Goal: Answer question/provide support: Share knowledge or assist other users

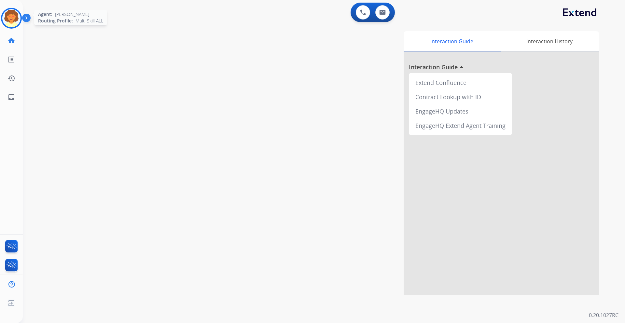
click at [8, 21] on img at bounding box center [11, 18] width 18 height 18
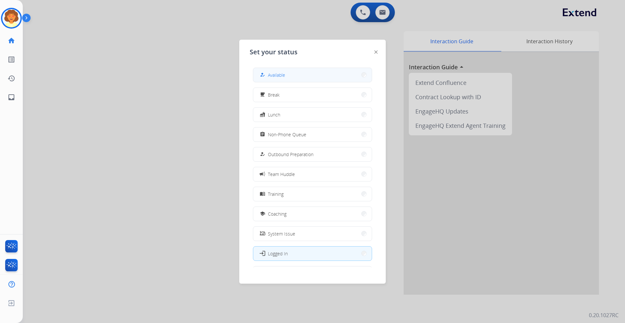
click at [316, 76] on button "how_to_reg Available" at bounding box center [312, 75] width 118 height 14
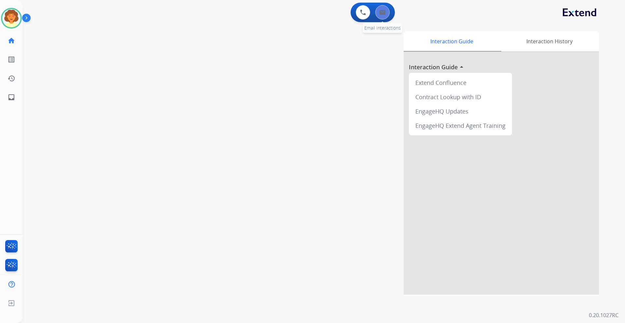
drag, startPoint x: 315, startPoint y: 78, endPoint x: 382, endPoint y: 15, distance: 92.3
click at [382, 15] on button at bounding box center [382, 12] width 14 height 14
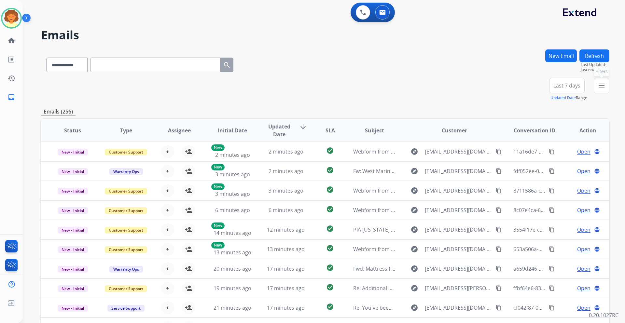
click at [416, 86] on mat-icon "menu" at bounding box center [602, 86] width 8 height 8
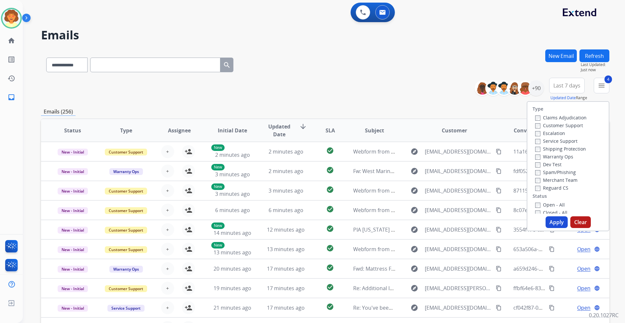
click at [416, 190] on button "Apply" at bounding box center [557, 222] width 22 height 12
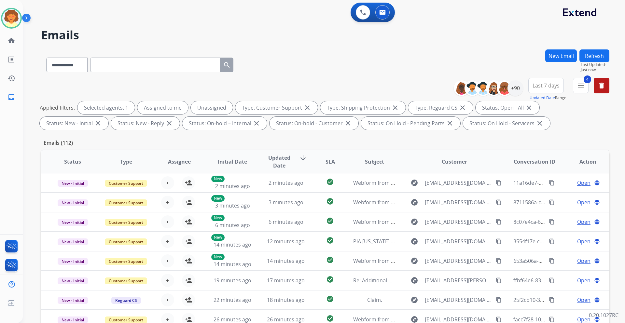
click at [416, 86] on span "Last 7 days" at bounding box center [545, 85] width 27 height 3
click at [416, 164] on div "Last 90 days" at bounding box center [544, 165] width 36 height 10
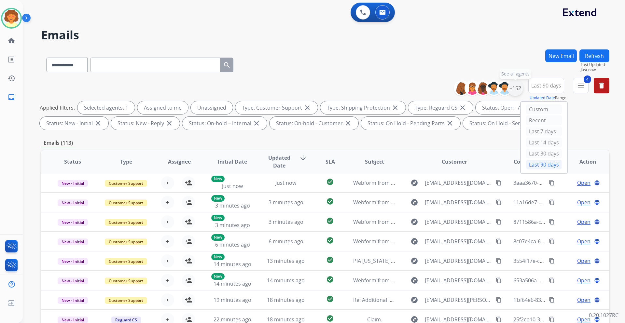
click at [416, 86] on div "+152" at bounding box center [515, 88] width 16 height 16
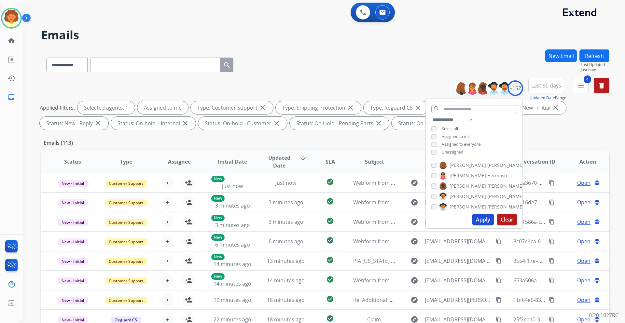
click at [416, 190] on button "Apply" at bounding box center [483, 220] width 22 height 12
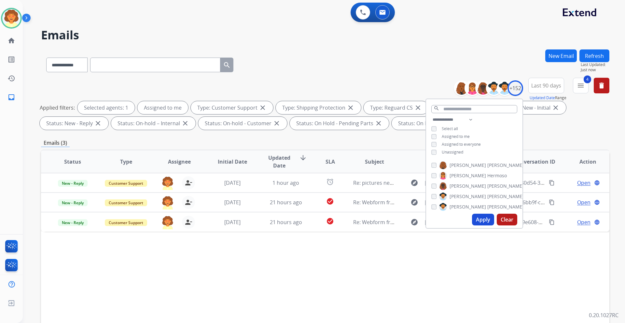
click at [416, 190] on div "Status Type Assignee Initial Date Updated Date arrow_downward SLA Subject Custo…" at bounding box center [325, 259] width 568 height 218
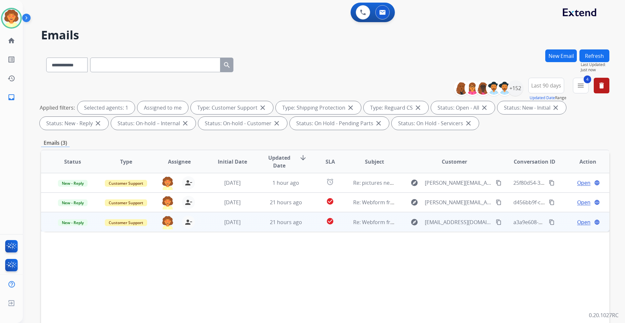
click at [416, 190] on span "Open" at bounding box center [583, 222] width 13 height 8
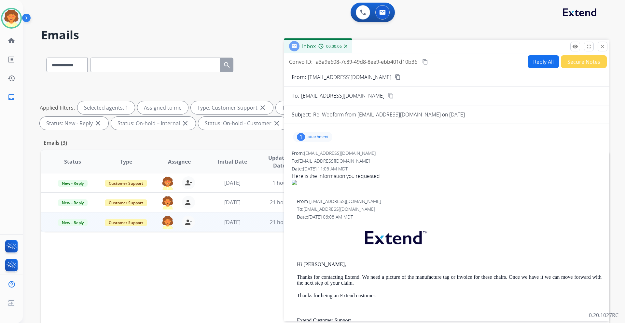
click at [302, 139] on div "1" at bounding box center [301, 137] width 8 height 8
click at [315, 153] on div at bounding box center [314, 153] width 33 height 23
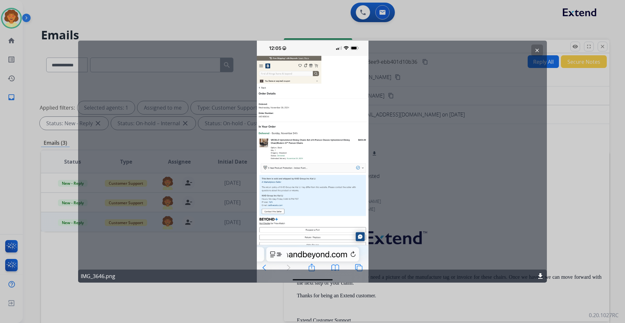
click at [416, 142] on div "clear IMG_3646.png download" at bounding box center [312, 161] width 469 height 242
click at [237, 26] on div at bounding box center [312, 161] width 625 height 323
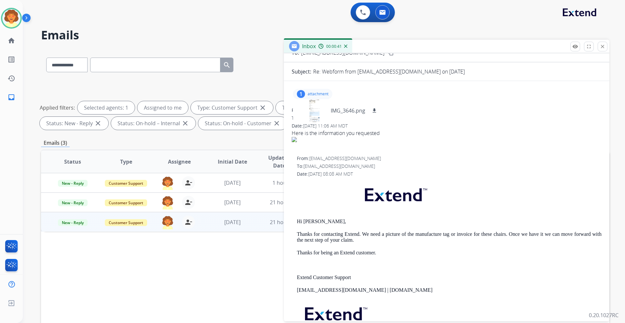
scroll to position [65, 0]
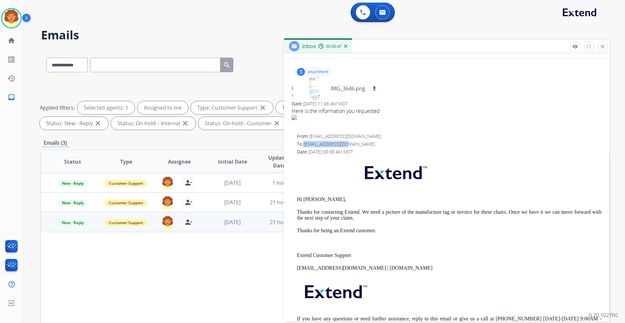
drag, startPoint x: 304, startPoint y: 144, endPoint x: 347, endPoint y: 145, distance: 42.7
click at [347, 145] on span "[EMAIL_ADDRESS][DOMAIN_NAME]" at bounding box center [339, 144] width 72 height 6
copy span "[EMAIL_ADDRESS][DOMAIN_NAME]"
click at [374, 87] on mat-icon "download" at bounding box center [374, 89] width 6 height 6
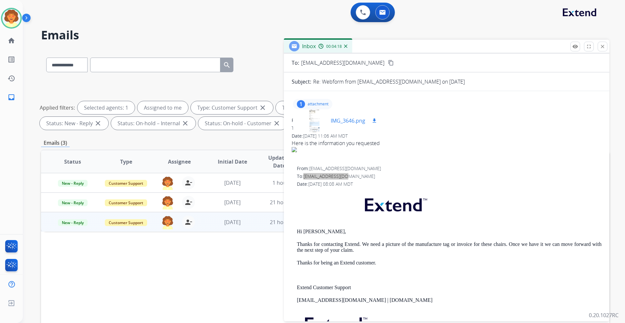
scroll to position [0, 0]
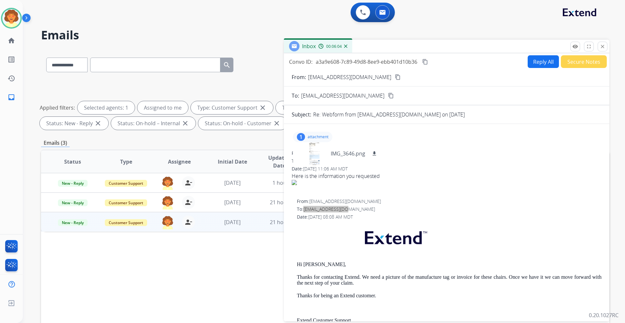
click at [416, 62] on button "Reply All" at bounding box center [543, 61] width 31 height 13
select select "**********"
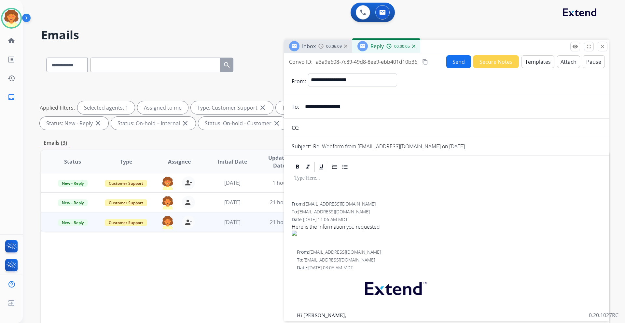
click at [416, 62] on button "Templates" at bounding box center [537, 61] width 33 height 13
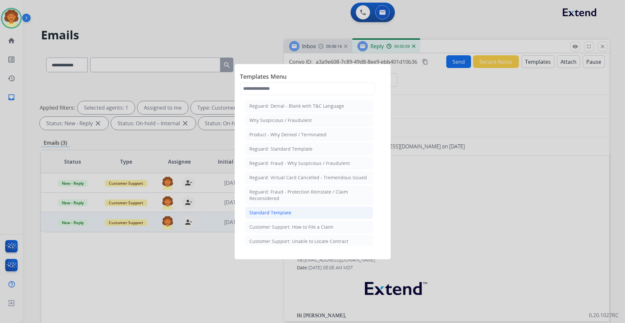
click at [297, 190] on li "Standard Template" at bounding box center [309, 213] width 128 height 12
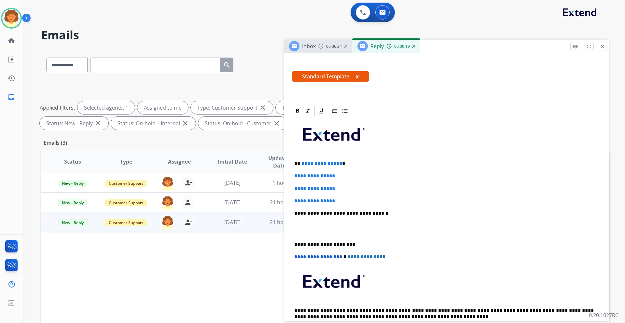
scroll to position [130, 0]
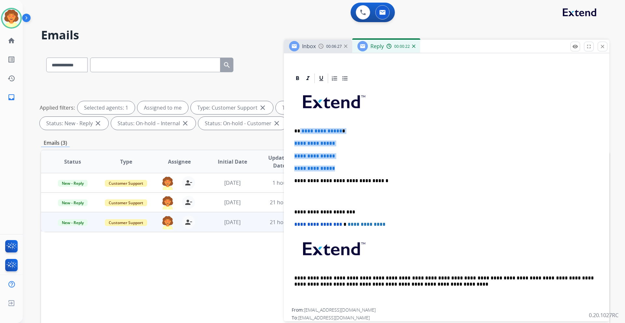
drag, startPoint x: 300, startPoint y: 131, endPoint x: 353, endPoint y: 165, distance: 63.6
click at [353, 165] on div "**********" at bounding box center [447, 196] width 310 height 224
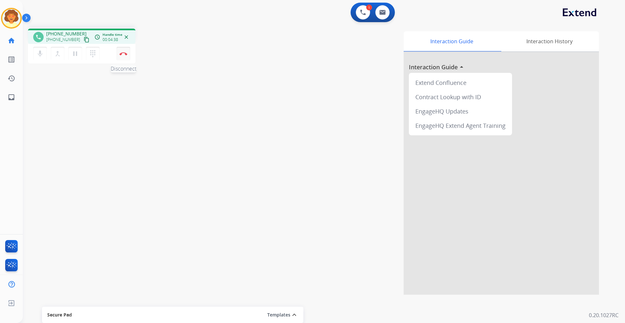
click at [125, 55] on button "Disconnect" at bounding box center [124, 54] width 14 height 14
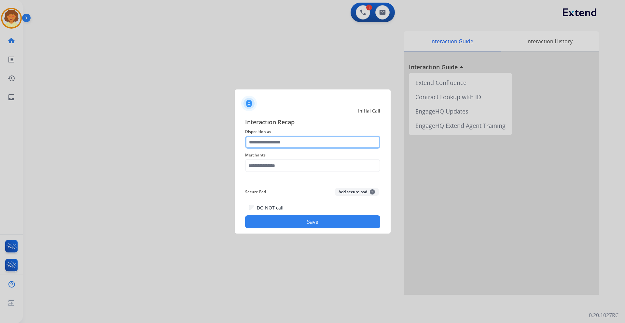
click at [273, 142] on input "text" at bounding box center [312, 142] width 135 height 13
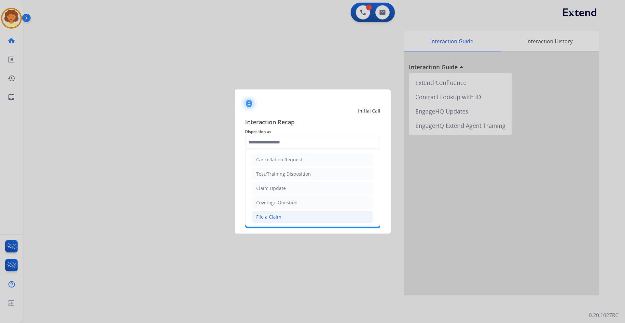
click at [286, 190] on li "File a Claim" at bounding box center [312, 217] width 121 height 12
type input "**********"
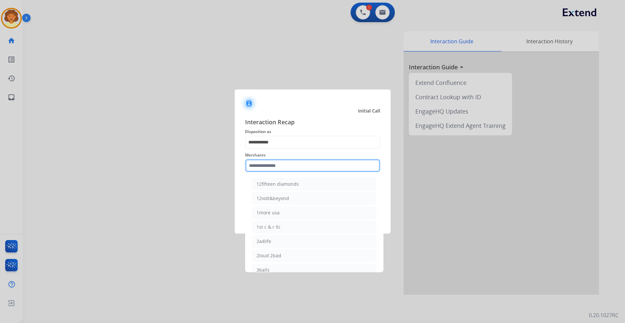
click at [262, 166] on input "text" at bounding box center [312, 165] width 135 height 13
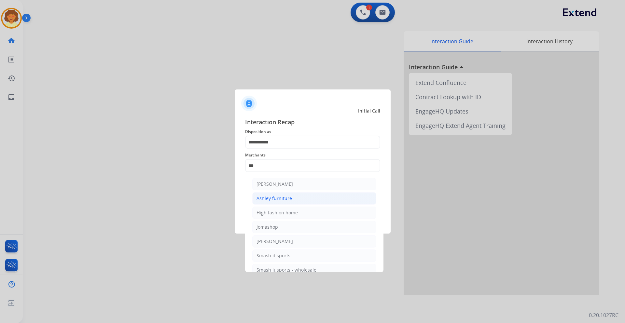
click at [310, 190] on li "Ashley furniture" at bounding box center [314, 198] width 124 height 12
type input "**********"
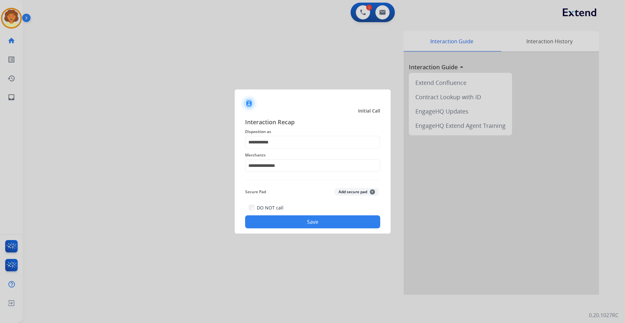
click at [310, 190] on button "Save" at bounding box center [312, 221] width 135 height 13
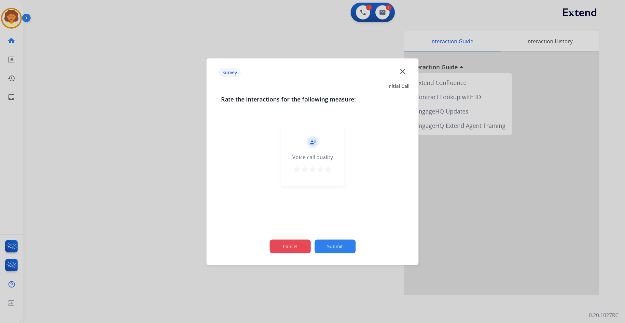
click at [297, 190] on button "Cancel" at bounding box center [289, 247] width 41 height 14
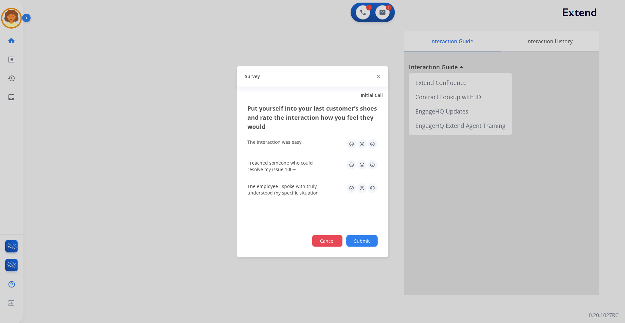
click at [323, 190] on button "Cancel" at bounding box center [327, 241] width 30 height 12
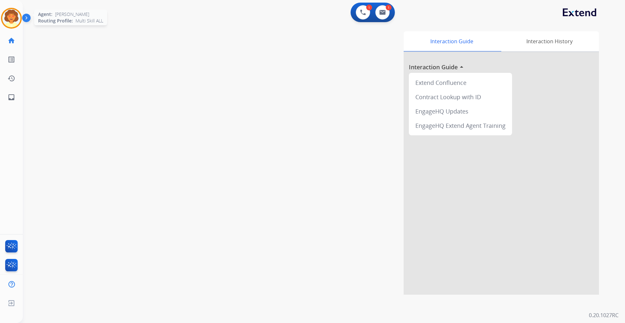
click at [12, 17] on img at bounding box center [11, 18] width 18 height 18
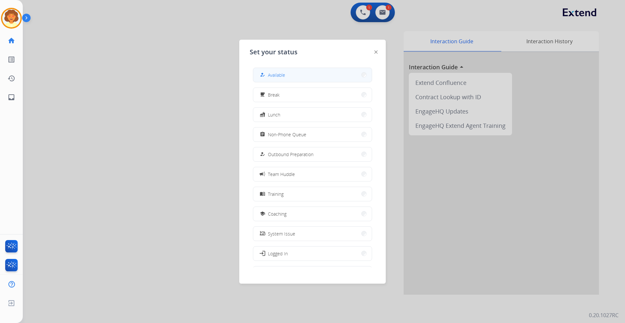
click at [323, 76] on button "how_to_reg Available" at bounding box center [312, 75] width 118 height 14
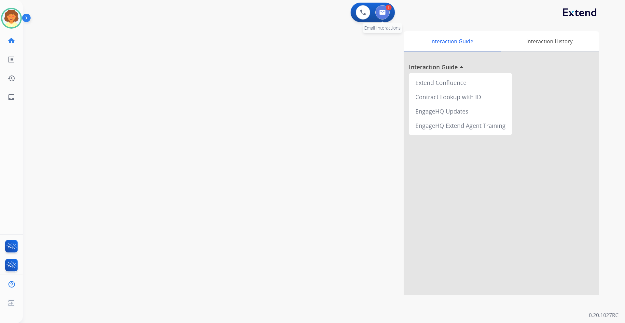
click at [385, 12] on img at bounding box center [382, 12] width 7 height 5
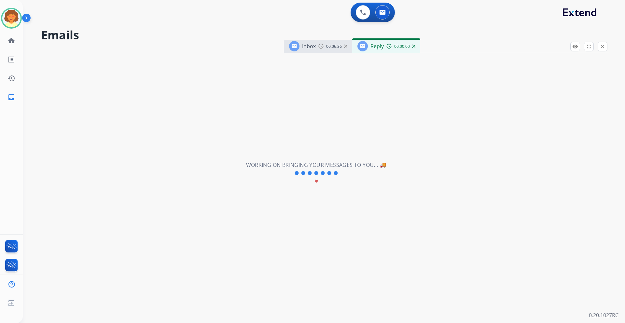
select select "**********"
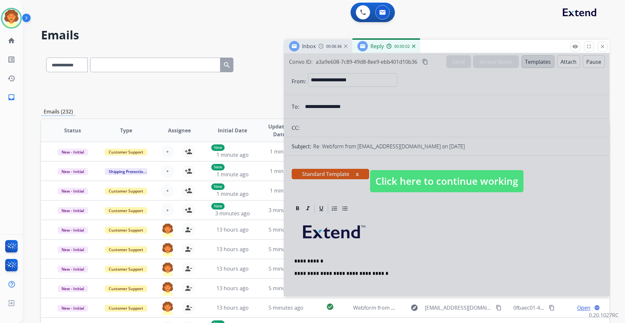
click at [400, 190] on div at bounding box center [446, 174] width 325 height 243
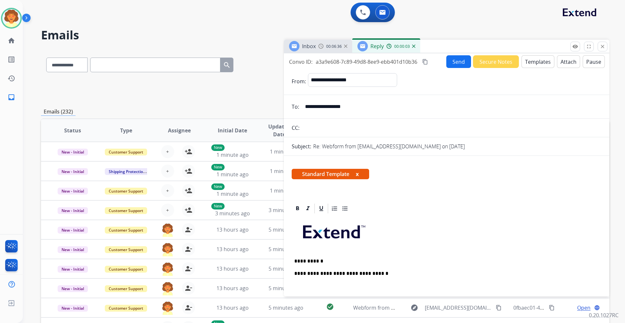
click at [393, 190] on p "**********" at bounding box center [443, 274] width 299 height 6
click at [386, 190] on p "**********" at bounding box center [443, 274] width 299 height 6
click at [334, 190] on p "**********" at bounding box center [443, 261] width 299 height 6
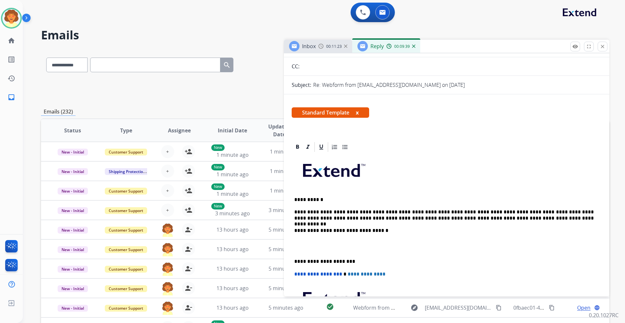
scroll to position [65, 0]
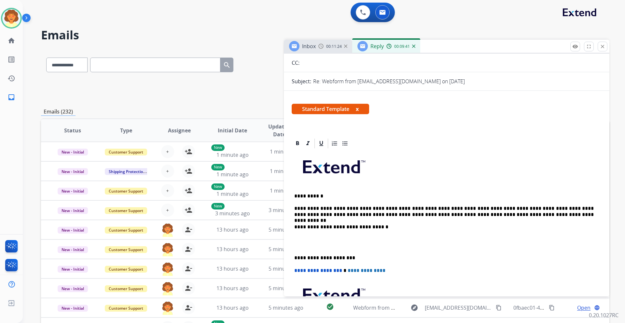
click at [306, 190] on p at bounding box center [446, 243] width 305 height 12
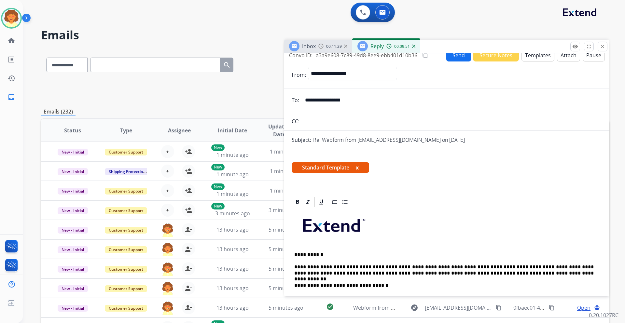
scroll to position [0, 0]
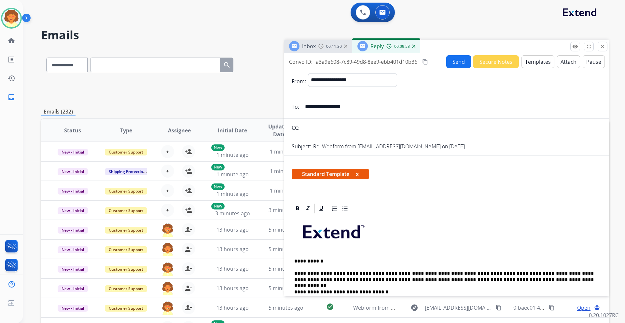
click at [416, 63] on button "Send" at bounding box center [458, 61] width 25 height 13
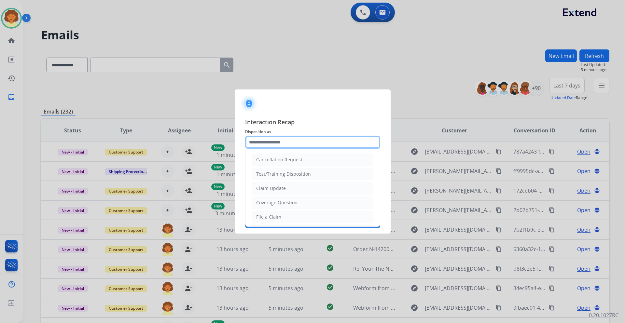
click at [289, 142] on input "text" at bounding box center [312, 142] width 135 height 13
click at [274, 190] on div "Claim Update" at bounding box center [271, 188] width 30 height 7
type input "**********"
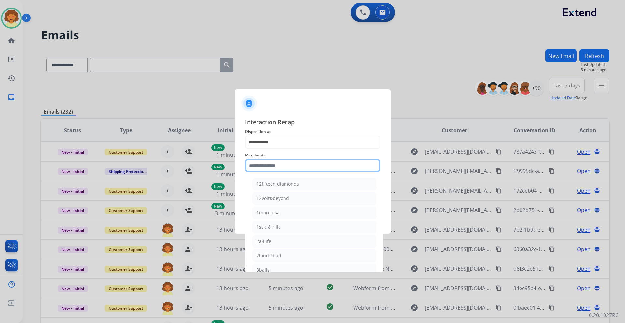
click at [274, 163] on input "text" at bounding box center [312, 165] width 135 height 13
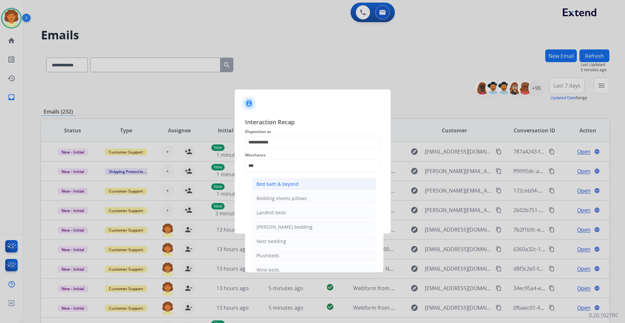
click at [268, 187] on div "Bed bath & beyond" at bounding box center [277, 184] width 42 height 7
type input "**********"
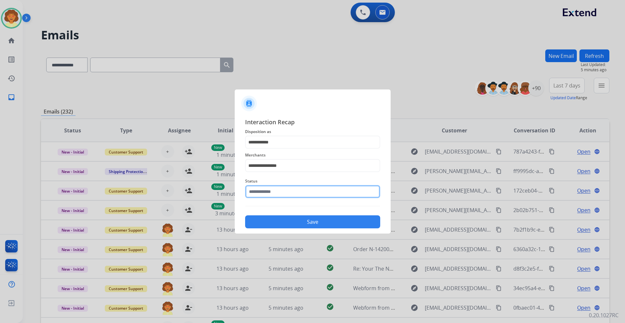
click at [263, 190] on input "text" at bounding box center [312, 191] width 135 height 13
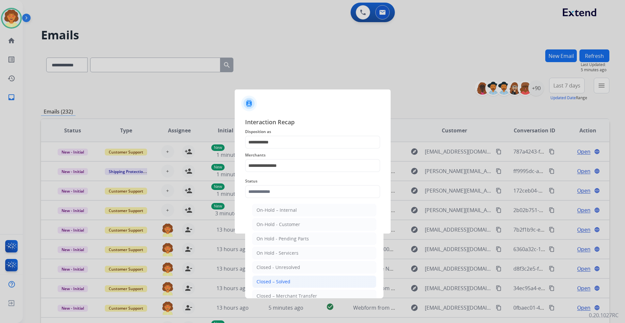
click at [292, 190] on li "Closed – Solved" at bounding box center [314, 282] width 124 height 12
type input "**********"
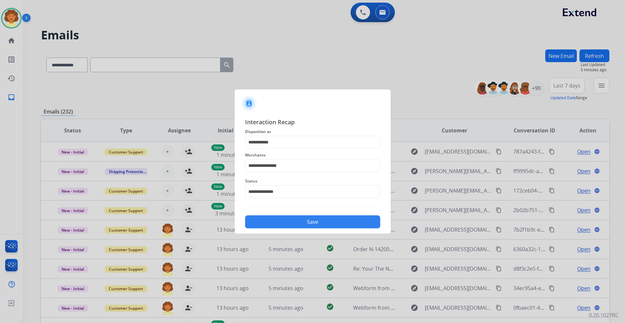
click at [304, 190] on button "Save" at bounding box center [312, 221] width 135 height 13
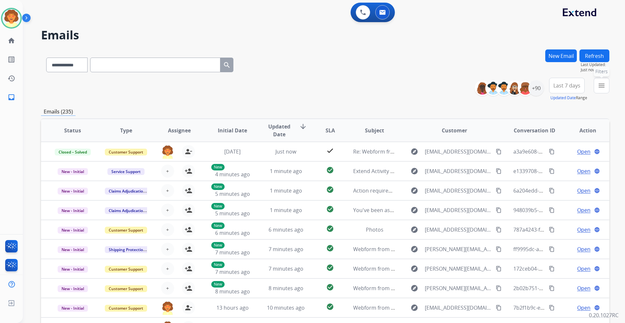
click at [416, 84] on mat-icon "menu" at bounding box center [602, 86] width 8 height 8
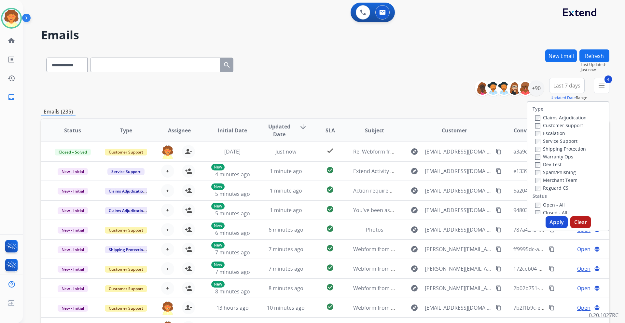
click at [416, 190] on button "Apply" at bounding box center [557, 222] width 22 height 12
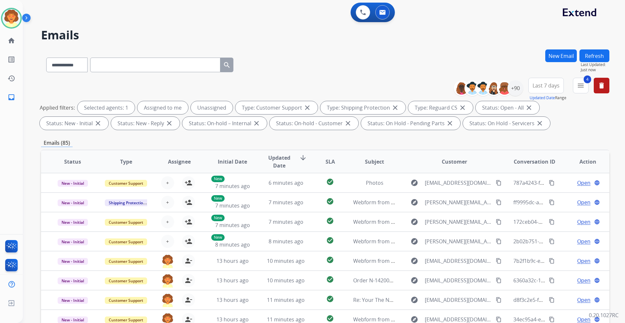
click at [416, 87] on span "Last 7 days" at bounding box center [545, 85] width 27 height 3
click at [416, 165] on div "Last 90 days" at bounding box center [544, 165] width 36 height 10
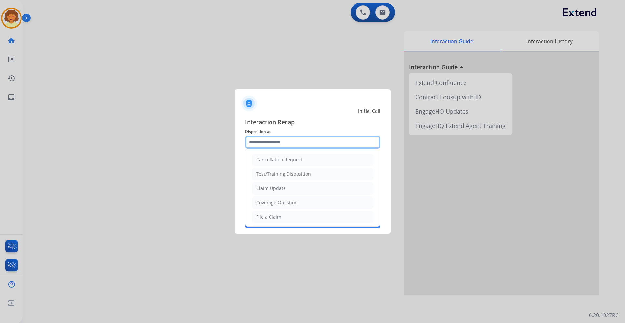
click at [267, 142] on input "text" at bounding box center [312, 142] width 135 height 13
click at [286, 190] on li "File a Claim" at bounding box center [312, 217] width 121 height 12
type input "**********"
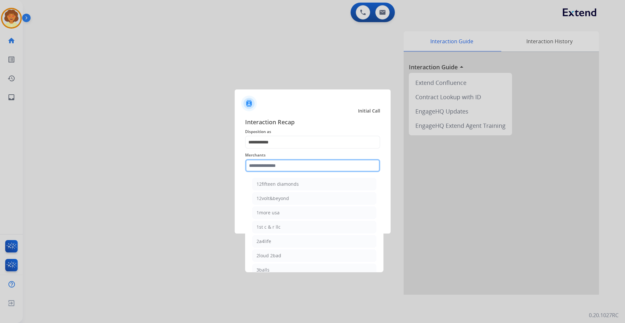
click at [252, 164] on input "text" at bounding box center [312, 165] width 135 height 13
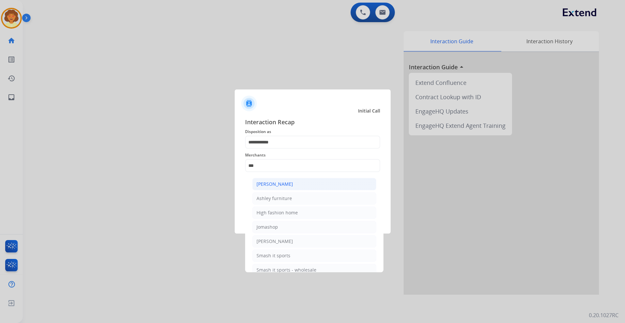
click at [273, 186] on div "[PERSON_NAME]" at bounding box center [274, 184] width 36 height 7
type input "**********"
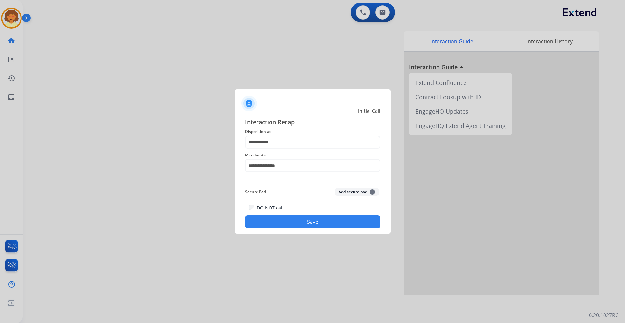
click at [317, 190] on button "Save" at bounding box center [312, 221] width 135 height 13
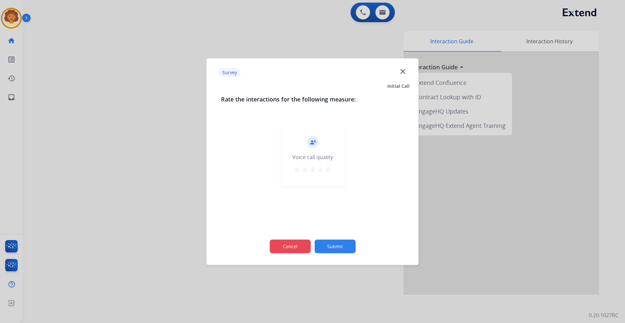
click at [296, 190] on button "Cancel" at bounding box center [289, 247] width 41 height 14
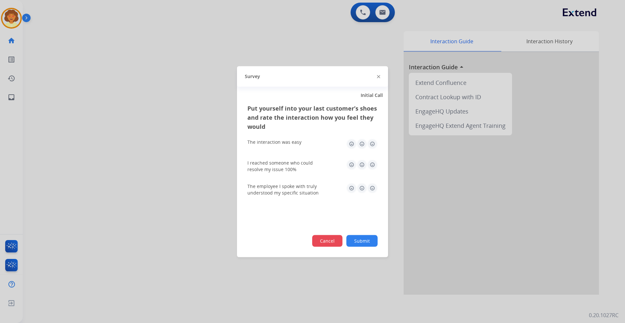
click at [326, 190] on button "Cancel" at bounding box center [327, 241] width 30 height 12
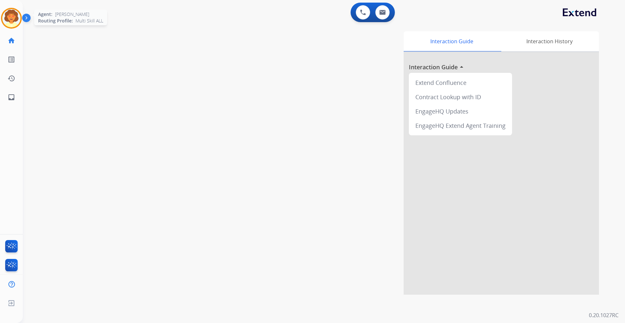
click at [10, 13] on img at bounding box center [11, 18] width 18 height 18
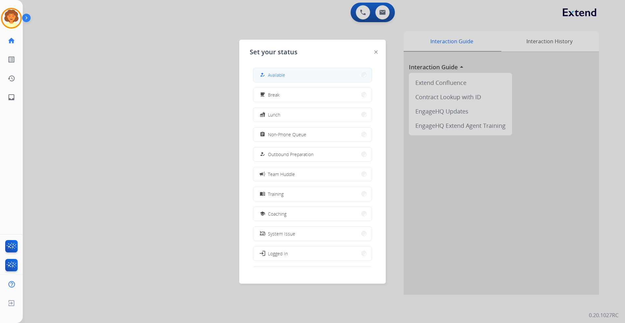
click at [285, 77] on span "Available" at bounding box center [276, 75] width 17 height 7
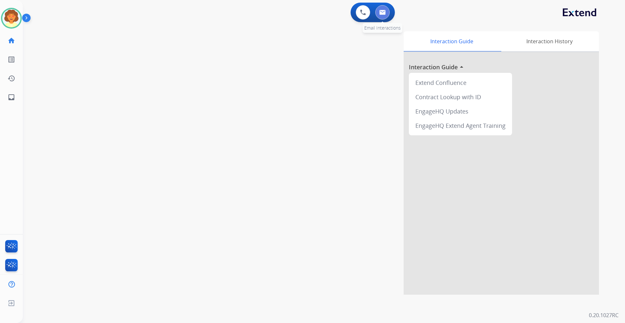
click at [386, 17] on button at bounding box center [382, 12] width 14 height 14
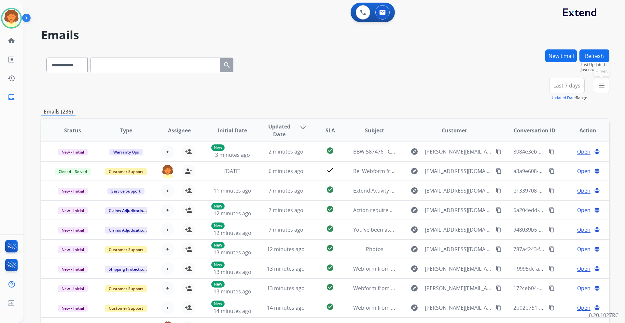
click at [416, 84] on mat-icon "menu" at bounding box center [602, 86] width 8 height 8
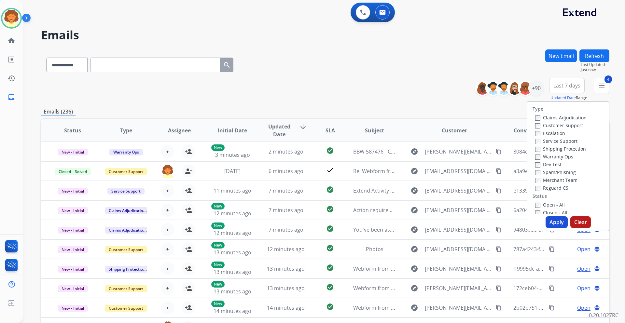
click at [416, 190] on button "Apply" at bounding box center [557, 222] width 22 height 12
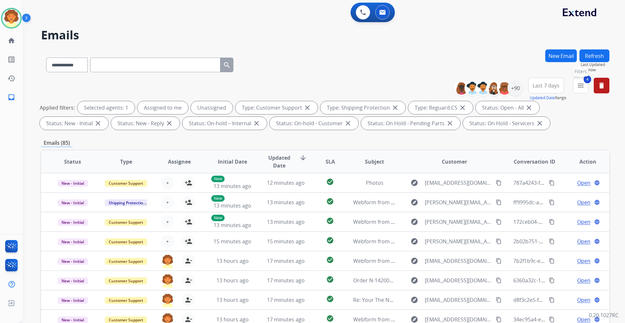
click at [416, 85] on mat-icon "menu" at bounding box center [581, 86] width 8 height 8
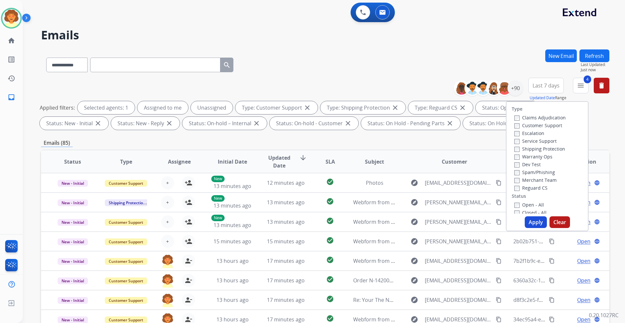
click at [416, 85] on span "Last 7 days" at bounding box center [545, 85] width 27 height 3
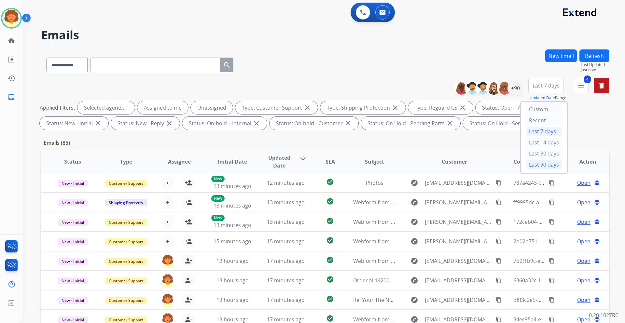
click at [416, 167] on div "Last 90 days" at bounding box center [544, 165] width 36 height 10
click at [416, 88] on div "+152" at bounding box center [515, 88] width 16 height 16
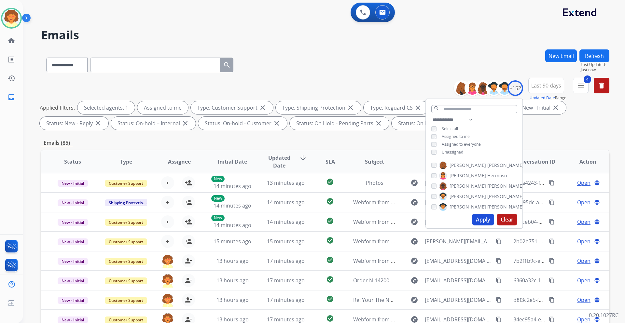
click at [416, 190] on button "Apply" at bounding box center [483, 220] width 22 height 12
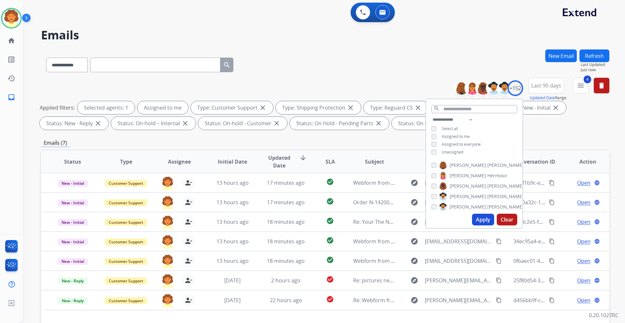
click at [396, 65] on div "**********" at bounding box center [325, 63] width 568 height 28
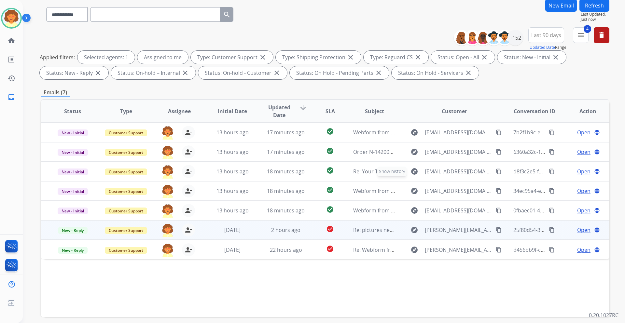
scroll to position [65, 0]
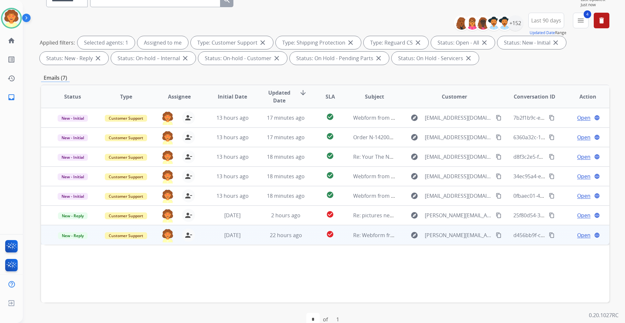
click at [416, 190] on span "Open" at bounding box center [583, 235] width 13 height 8
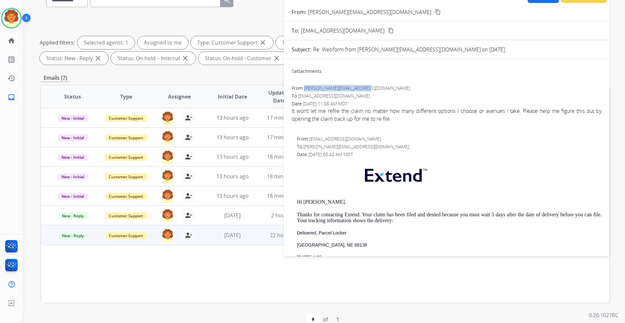
drag, startPoint x: 306, startPoint y: 89, endPoint x: 365, endPoint y: 90, distance: 59.6
click at [365, 90] on span "[PERSON_NAME][EMAIL_ADDRESS][DOMAIN_NAME]" at bounding box center [357, 88] width 106 height 6
copy span "[PERSON_NAME][EMAIL_ADDRESS][DOMAIN_NAME]"
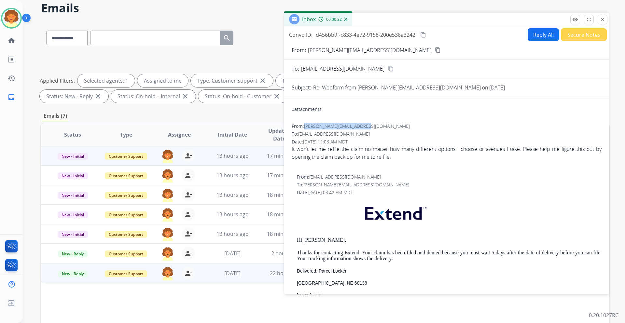
scroll to position [0, 0]
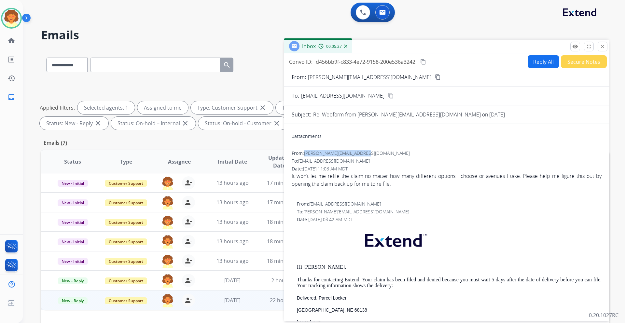
click at [416, 60] on button "Reply All" at bounding box center [543, 61] width 31 height 13
select select "**********"
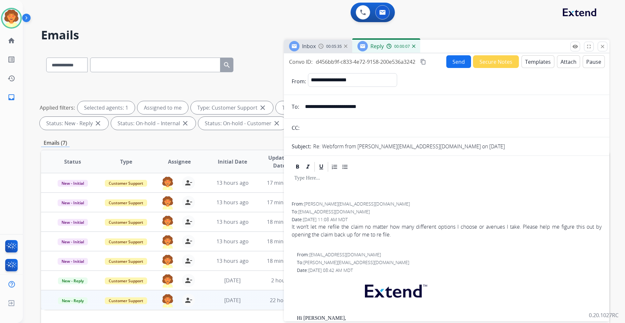
click at [416, 61] on button "Templates" at bounding box center [537, 61] width 33 height 13
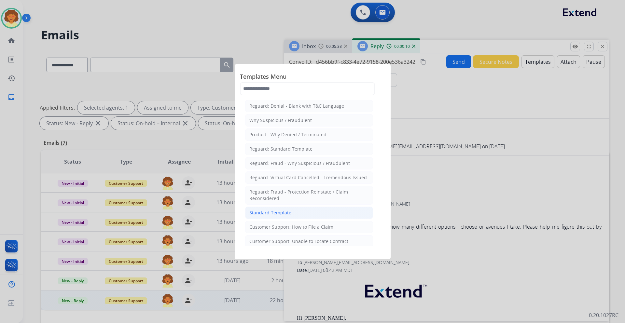
click at [287, 190] on div "Standard Template" at bounding box center [270, 213] width 42 height 7
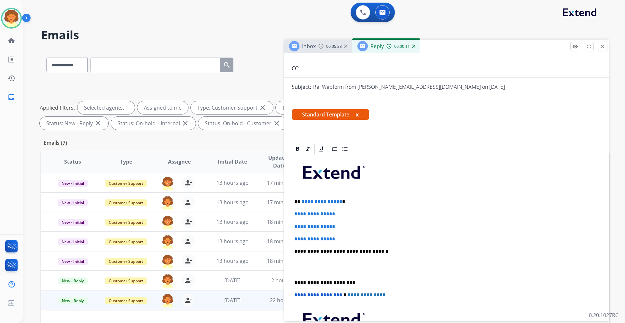
scroll to position [65, 0]
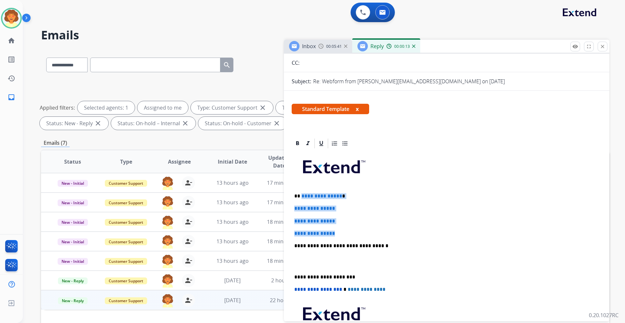
drag, startPoint x: 300, startPoint y: 195, endPoint x: 348, endPoint y: 227, distance: 57.1
click at [348, 190] on div "**********" at bounding box center [447, 261] width 310 height 224
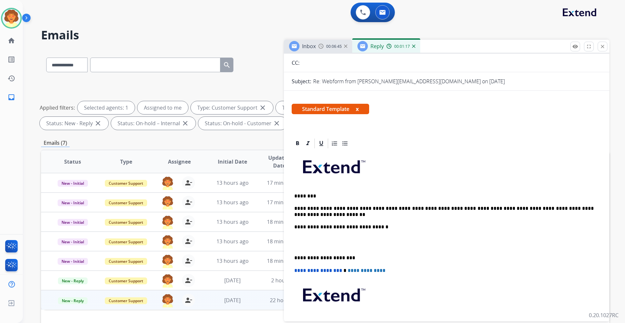
click at [317, 190] on p at bounding box center [446, 243] width 305 height 12
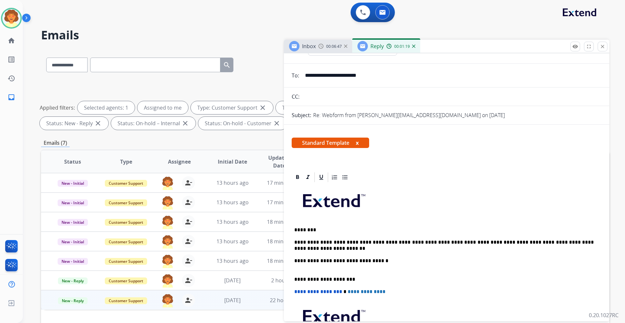
scroll to position [0, 0]
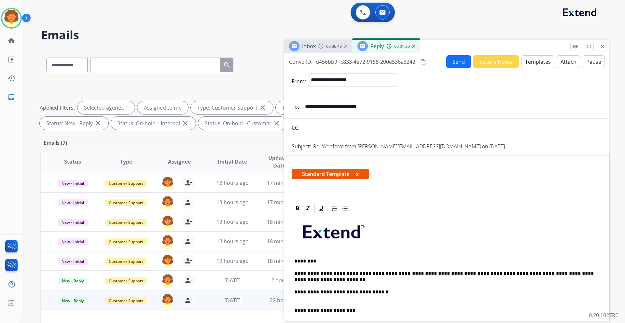
click at [416, 64] on button "Send" at bounding box center [458, 61] width 25 height 13
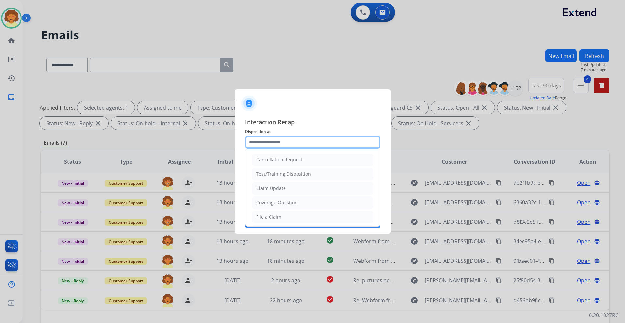
click at [299, 141] on input "text" at bounding box center [312, 142] width 135 height 13
click at [281, 190] on div "Claim Update" at bounding box center [271, 188] width 30 height 7
type input "**********"
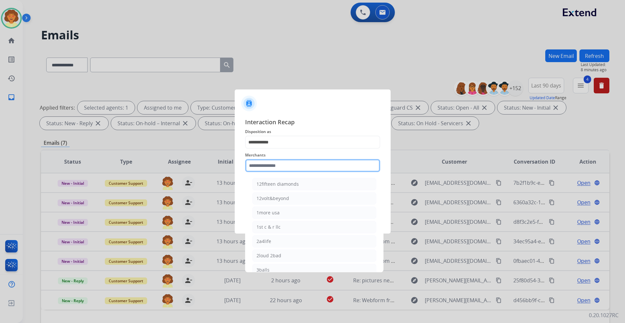
click at [260, 169] on input "text" at bounding box center [312, 165] width 135 height 13
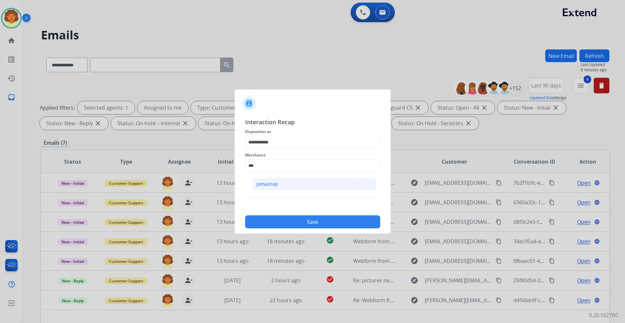
click at [263, 184] on div "Jomashop" at bounding box center [266, 184] width 21 height 7
type input "********"
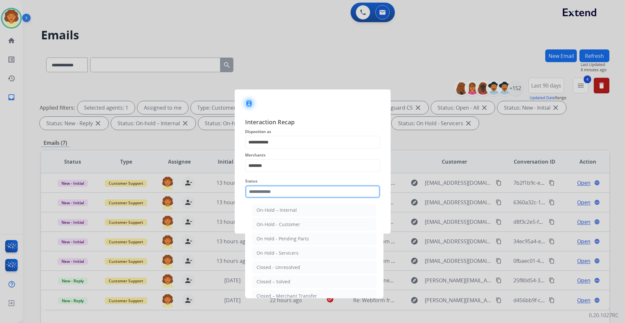
click at [270, 190] on input "text" at bounding box center [312, 191] width 135 height 13
click at [280, 190] on div "Closed – Solved" at bounding box center [273, 282] width 34 height 7
type input "**********"
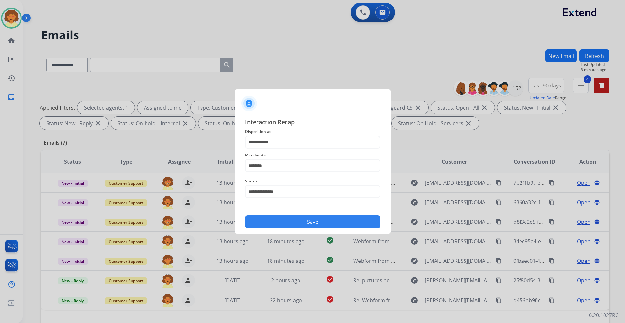
click at [314, 190] on button "Save" at bounding box center [312, 221] width 135 height 13
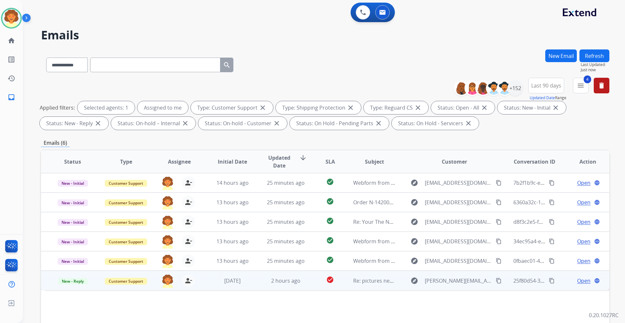
click at [416, 190] on span "Open" at bounding box center [583, 281] width 13 height 8
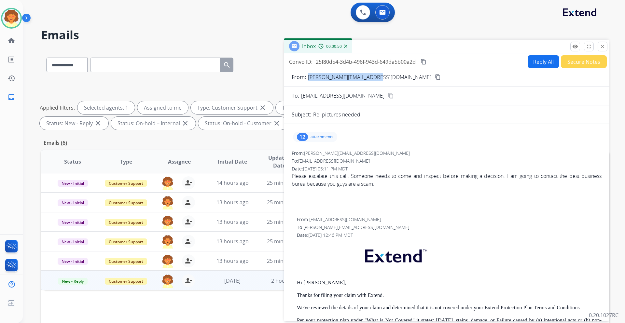
drag, startPoint x: 309, startPoint y: 78, endPoint x: 375, endPoint y: 77, distance: 66.4
click at [375, 77] on div "From: [PERSON_NAME][EMAIL_ADDRESS][DOMAIN_NAME] content_copy" at bounding box center [446, 77] width 325 height 8
copy p "[PERSON_NAME][EMAIL_ADDRESS][DOMAIN_NAME]"
click at [304, 137] on div "12" at bounding box center [302, 137] width 11 height 8
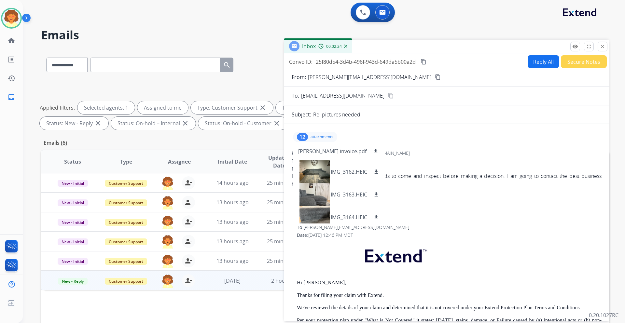
drag, startPoint x: 289, startPoint y: 64, endPoint x: 416, endPoint y: 65, distance: 126.6
click at [416, 65] on div "Convo ID: 25f80d54-3d4b-496f-943d-649da5b00a2d content_copy" at bounding box center [358, 62] width 138 height 8
copy div "Convo ID: 25f80d54-3d4b-496f-943d-649da5b00a2d"
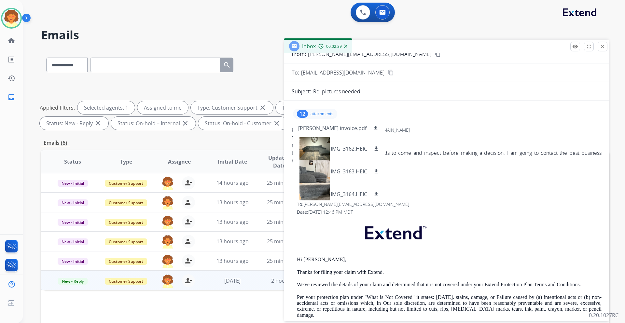
scroll to position [33, 0]
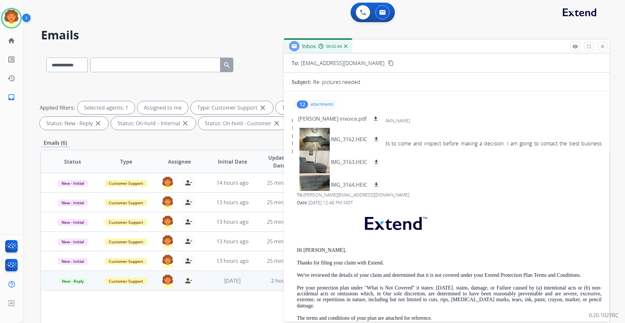
click at [300, 105] on div "12" at bounding box center [302, 105] width 11 height 8
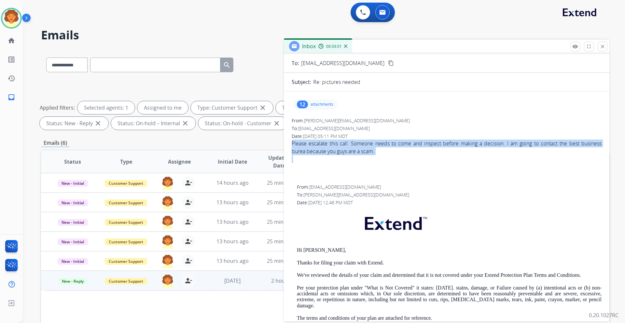
drag, startPoint x: 291, startPoint y: 144, endPoint x: 391, endPoint y: 157, distance: 101.5
copy div "Please escalate this call. Someone needs to come and inspect before making a de…"
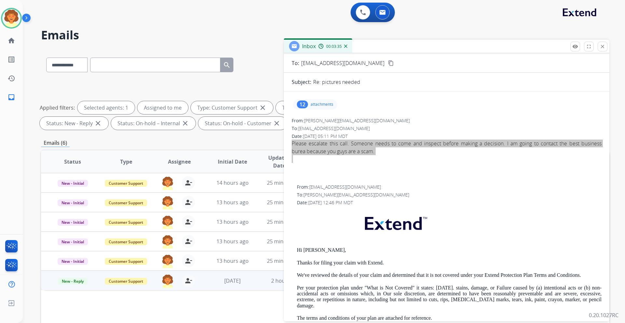
scroll to position [0, 0]
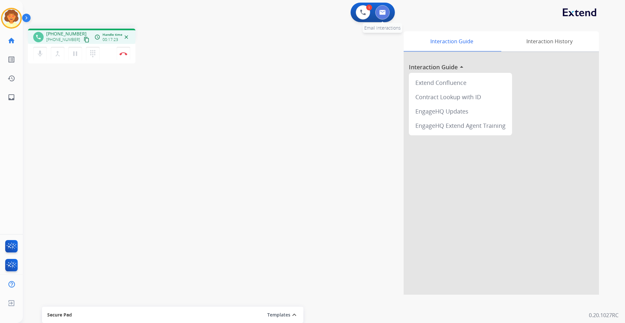
click at [384, 13] on img at bounding box center [382, 12] width 7 height 5
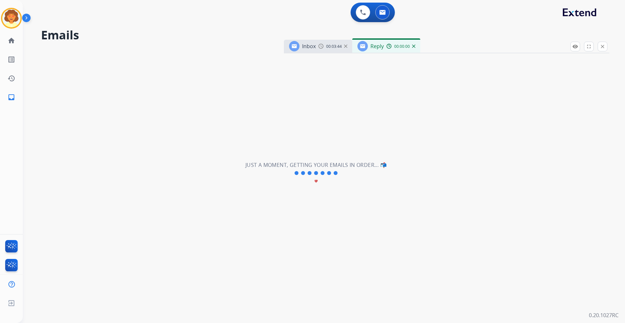
select select "**********"
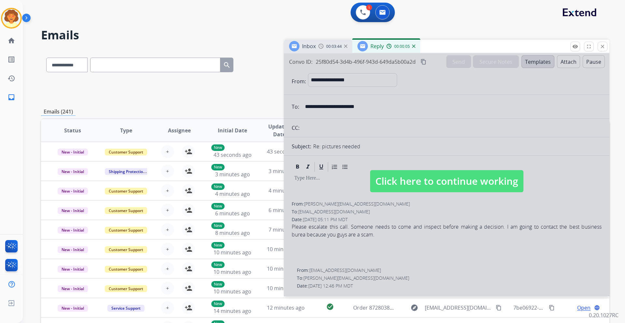
click at [414, 46] on img at bounding box center [413, 46] width 3 height 3
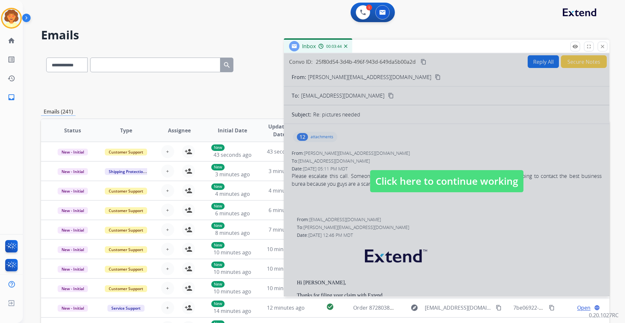
click at [345, 48] on div "00:03:44" at bounding box center [332, 46] width 29 height 6
click at [347, 46] on img at bounding box center [345, 46] width 3 height 3
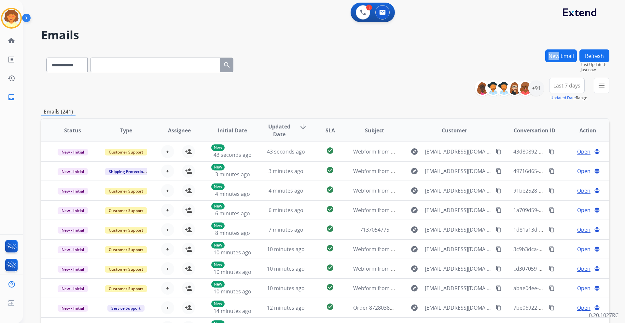
click at [346, 45] on div "**********" at bounding box center [316, 184] width 587 height 323
click at [416, 53] on button "New Email" at bounding box center [561, 55] width 32 height 13
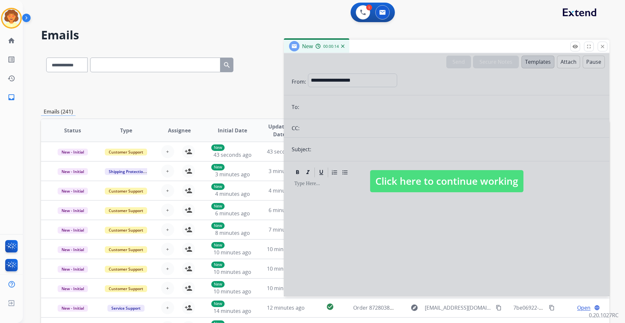
click at [307, 108] on div at bounding box center [446, 174] width 325 height 243
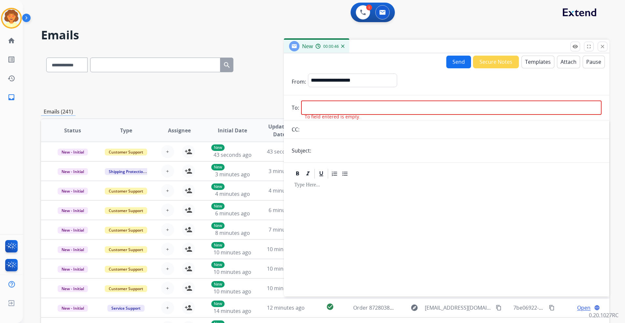
click at [319, 105] on input "email" at bounding box center [451, 108] width 300 height 14
paste input "**********"
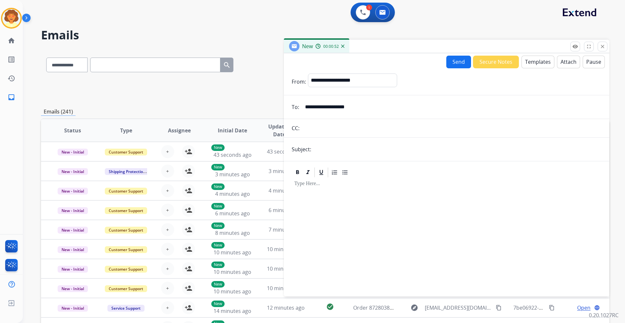
type input "**********"
click at [323, 82] on select "**********" at bounding box center [352, 80] width 89 height 13
select select "**********"
click at [308, 74] on select "**********" at bounding box center [352, 80] width 89 height 13
click at [359, 15] on button at bounding box center [363, 12] width 14 height 14
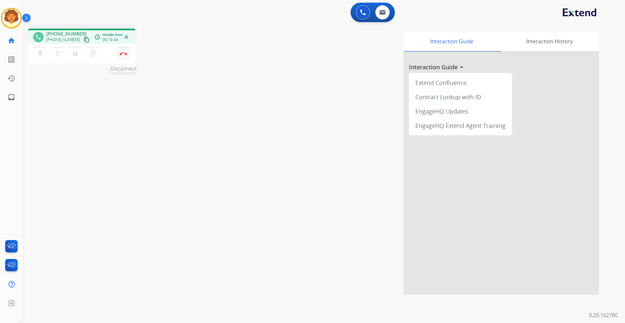
click at [122, 56] on button "Disconnect" at bounding box center [124, 54] width 14 height 14
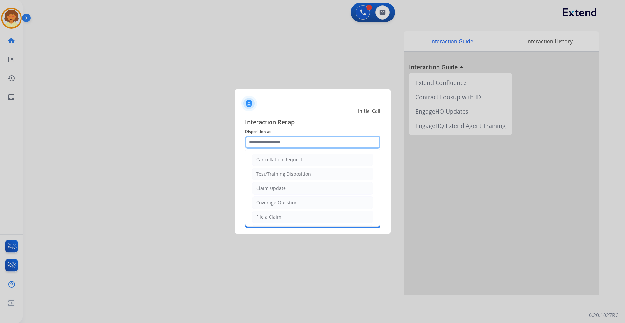
click at [256, 140] on input "text" at bounding box center [312, 142] width 135 height 13
click at [287, 190] on li "File a Claim" at bounding box center [312, 217] width 121 height 12
type input "**********"
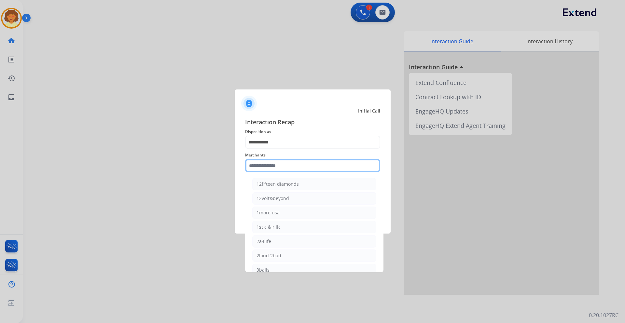
click at [253, 166] on input "text" at bounding box center [312, 165] width 135 height 13
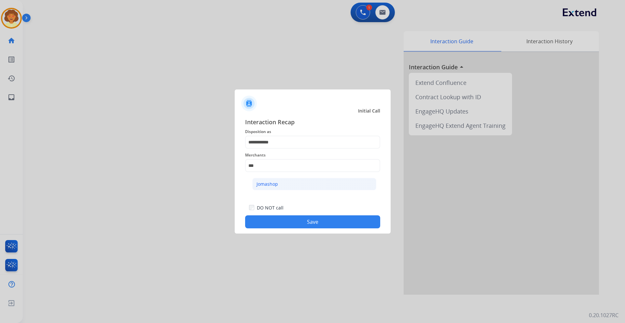
click at [293, 185] on li "Jomashop" at bounding box center [314, 184] width 124 height 12
type input "********"
click at [297, 190] on button "Save" at bounding box center [312, 221] width 135 height 13
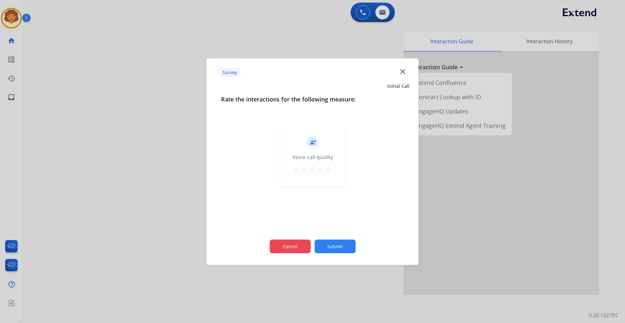
click at [292, 190] on button "Cancel" at bounding box center [289, 247] width 41 height 14
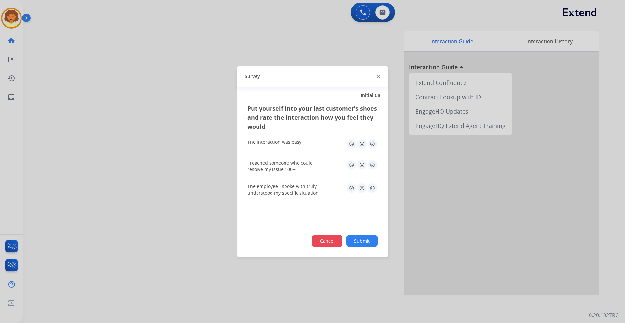
click at [337, 190] on button "Cancel" at bounding box center [327, 241] width 30 height 12
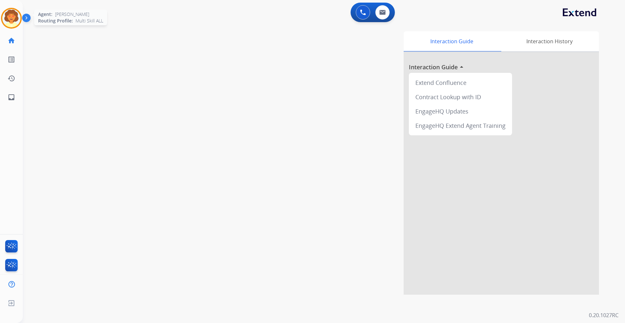
click at [17, 14] on img at bounding box center [11, 18] width 18 height 18
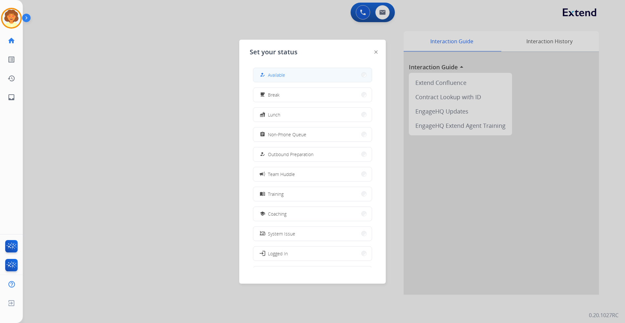
click at [280, 75] on span "Available" at bounding box center [276, 75] width 17 height 7
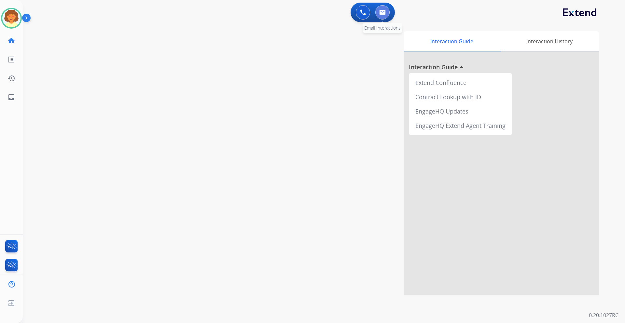
click at [383, 9] on button at bounding box center [382, 12] width 14 height 14
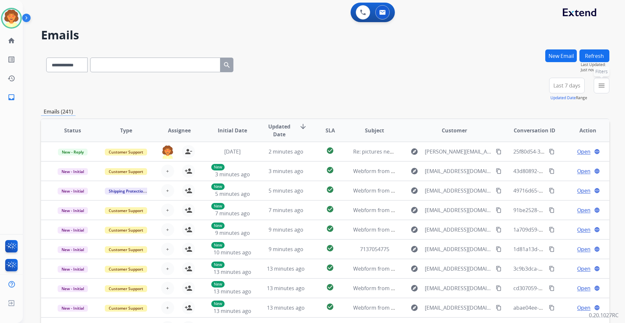
click at [416, 85] on mat-icon "menu" at bounding box center [602, 86] width 8 height 8
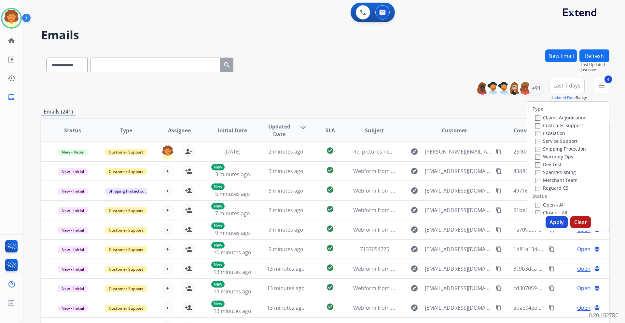
click at [416, 190] on button "Apply" at bounding box center [557, 222] width 22 height 12
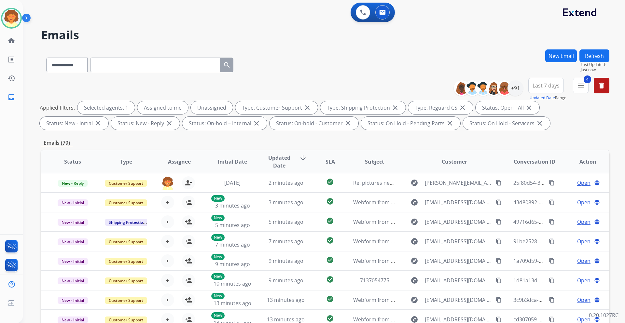
click at [416, 86] on span "Last 7 days" at bounding box center [545, 85] width 27 height 3
click at [416, 165] on div "Last 90 days" at bounding box center [544, 165] width 36 height 10
click at [416, 88] on div "+152" at bounding box center [515, 88] width 16 height 16
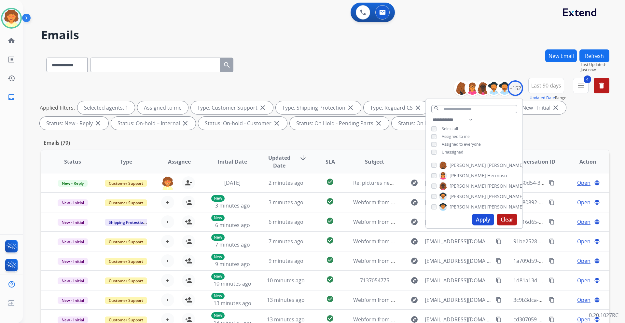
click at [416, 190] on button "Apply" at bounding box center [483, 220] width 22 height 12
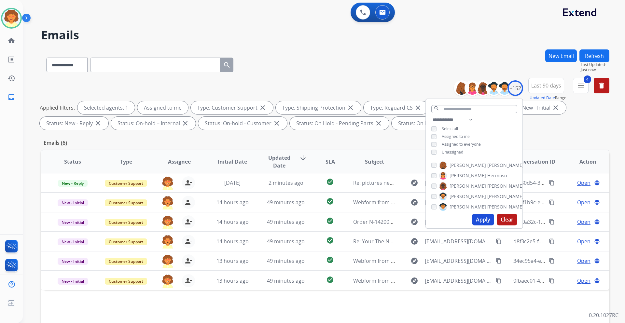
click at [416, 131] on div "**********" at bounding box center [325, 105] width 568 height 55
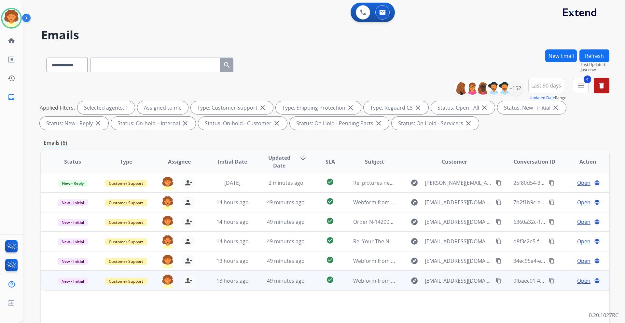
click at [416, 190] on span "Open" at bounding box center [583, 281] width 13 height 8
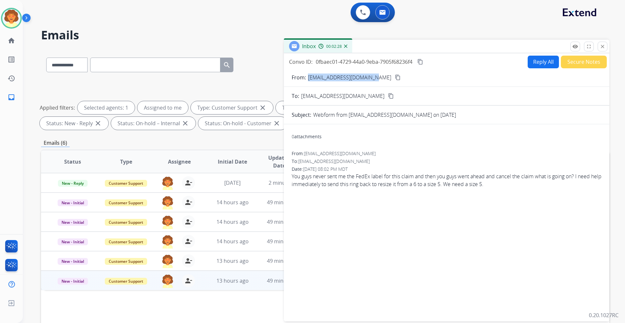
drag, startPoint x: 307, startPoint y: 77, endPoint x: 371, endPoint y: 80, distance: 63.5
click at [371, 80] on div "From: [EMAIL_ADDRESS][DOMAIN_NAME] content_copy" at bounding box center [446, 78] width 325 height 8
copy p "[EMAIL_ADDRESS][DOMAIN_NAME]"
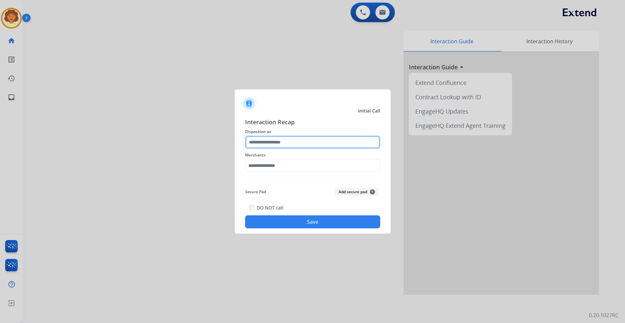
click at [260, 142] on input "text" at bounding box center [312, 142] width 135 height 13
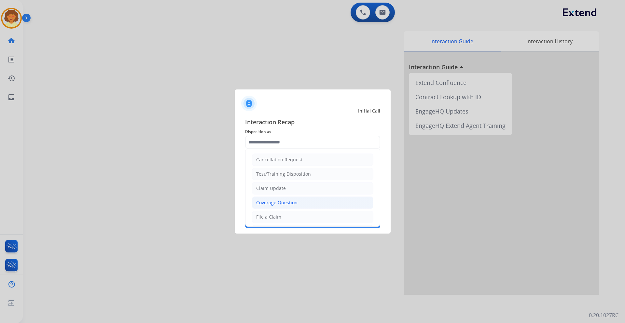
click at [286, 190] on div "Coverage Question" at bounding box center [276, 203] width 41 height 7
type input "**********"
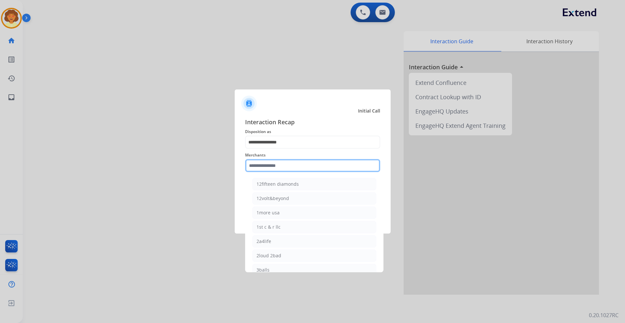
click at [255, 168] on input "text" at bounding box center [312, 165] width 135 height 13
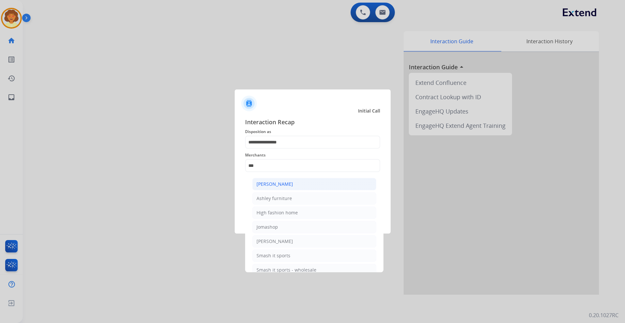
click at [280, 186] on div "[PERSON_NAME]" at bounding box center [274, 184] width 36 height 7
type input "**********"
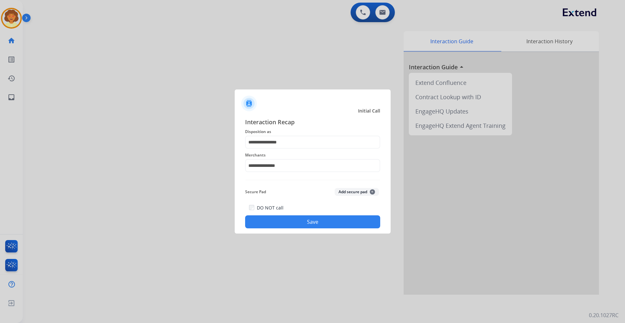
click at [313, 190] on button "Save" at bounding box center [312, 221] width 135 height 13
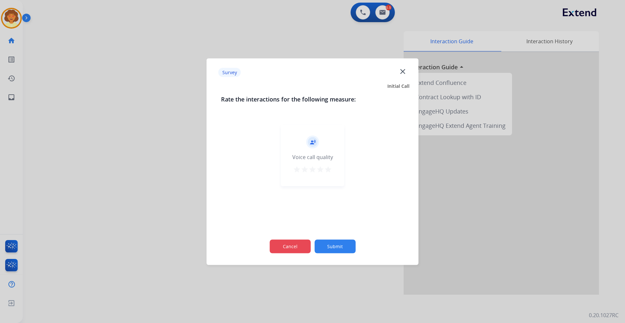
click at [281, 190] on button "Cancel" at bounding box center [289, 247] width 41 height 14
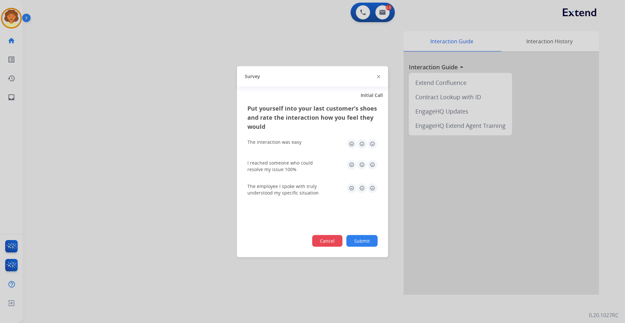
click at [320, 190] on button "Cancel" at bounding box center [327, 241] width 30 height 12
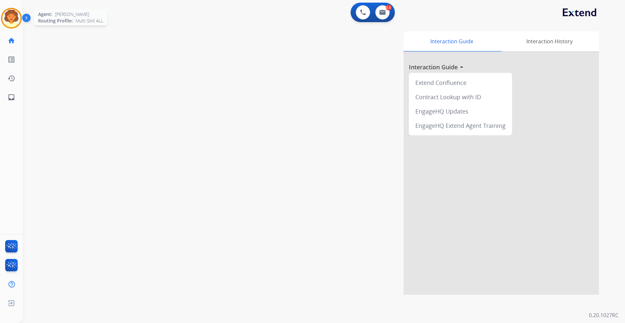
click at [15, 14] on img at bounding box center [11, 18] width 18 height 18
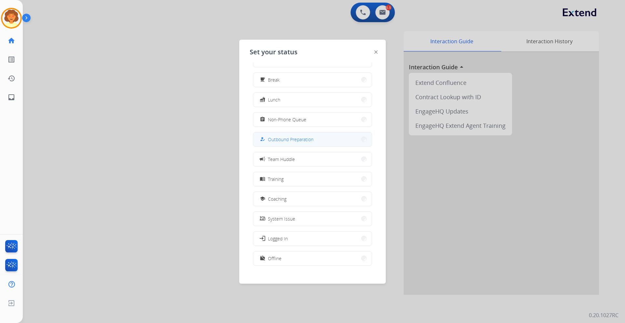
scroll to position [22, 0]
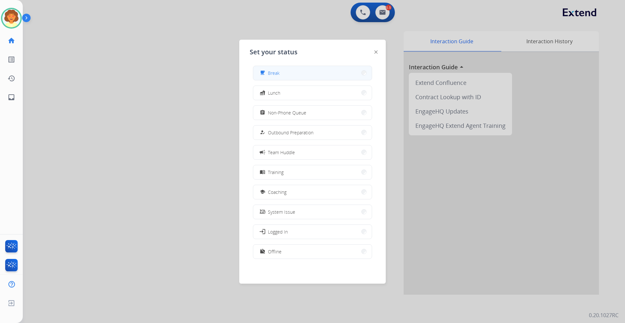
click at [275, 73] on span "Break" at bounding box center [274, 73] width 12 height 7
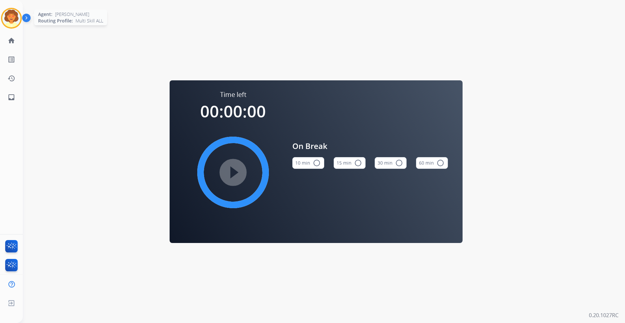
click at [8, 17] on img at bounding box center [11, 18] width 18 height 18
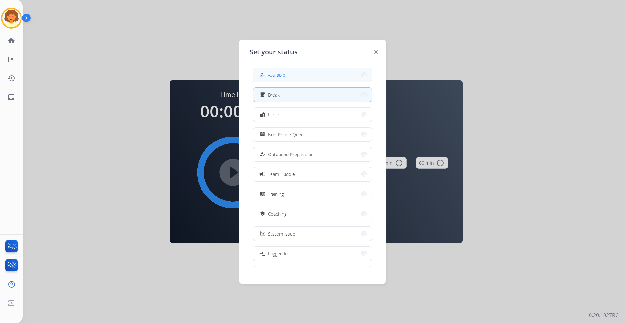
click at [284, 74] on span "Available" at bounding box center [276, 75] width 17 height 7
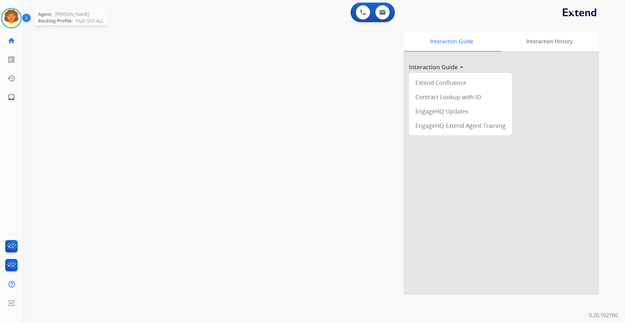
click at [11, 17] on img at bounding box center [11, 18] width 18 height 18
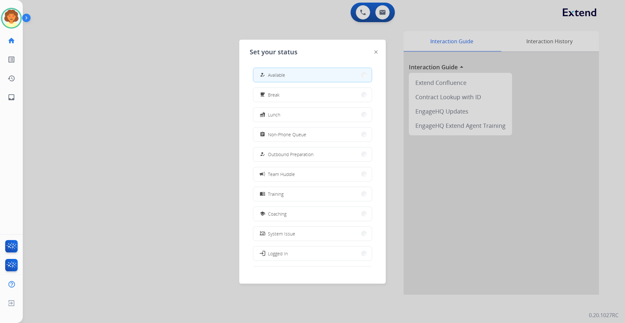
click at [295, 72] on button "how_to_reg Available" at bounding box center [312, 75] width 118 height 14
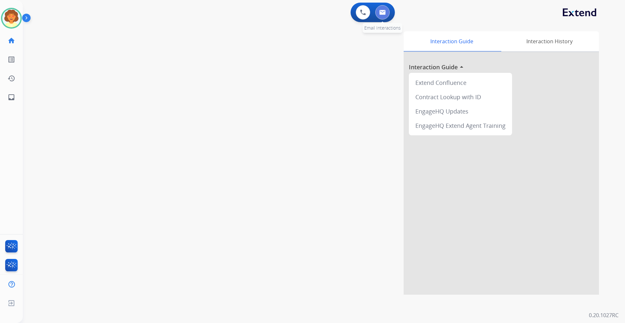
click at [387, 13] on button at bounding box center [382, 12] width 14 height 14
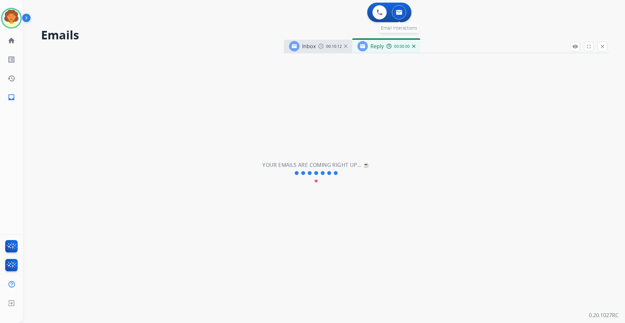
select select "**********"
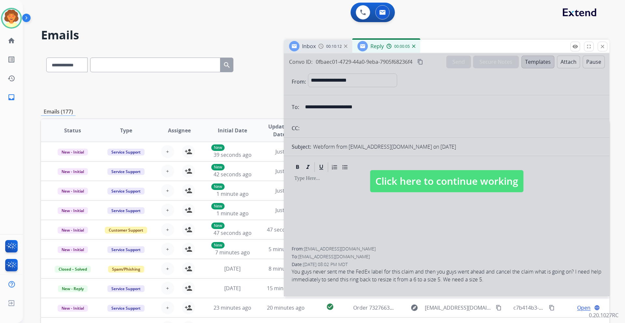
click at [416, 190] on div at bounding box center [446, 174] width 325 height 243
select select
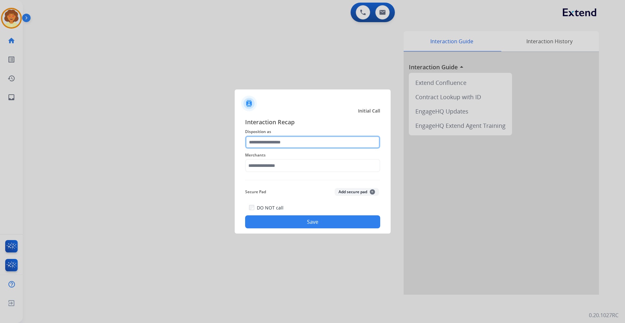
click at [287, 145] on input "text" at bounding box center [312, 142] width 135 height 13
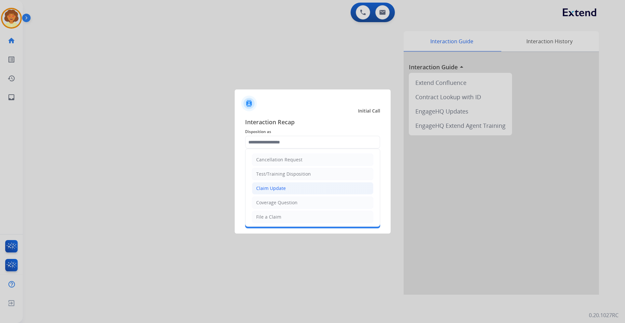
click at [278, 189] on div "Claim Update" at bounding box center [271, 188] width 30 height 7
type input "**********"
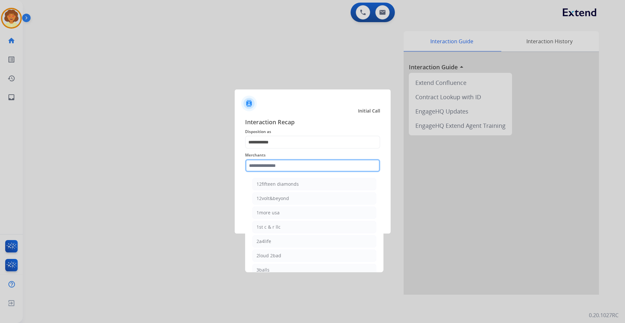
click at [257, 164] on input "text" at bounding box center [312, 165] width 135 height 13
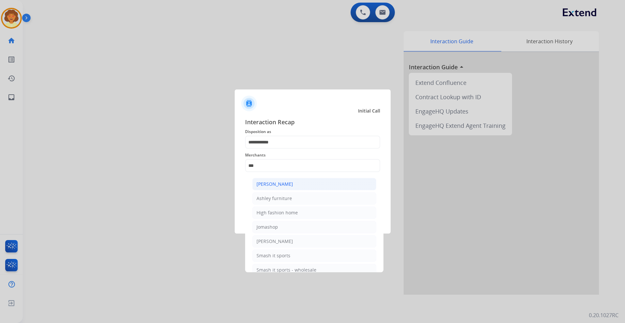
click at [278, 184] on div "[PERSON_NAME]" at bounding box center [274, 184] width 36 height 7
type input "**********"
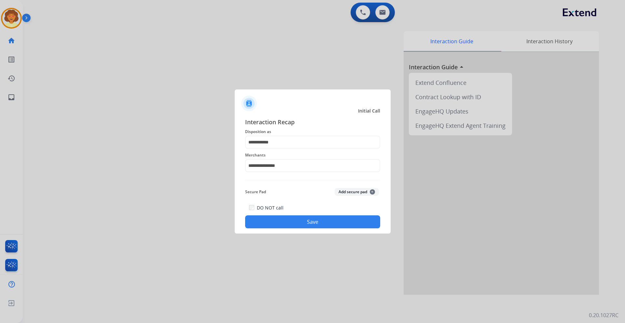
click at [286, 190] on button "Save" at bounding box center [312, 221] width 135 height 13
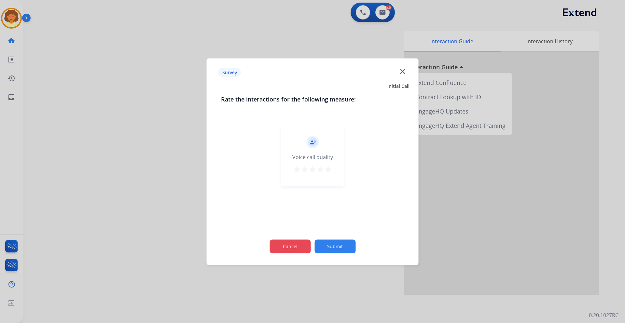
click at [291, 190] on button "Cancel" at bounding box center [289, 247] width 41 height 14
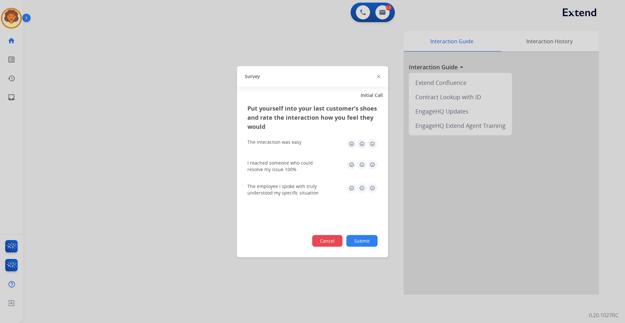
click at [325, 190] on button "Cancel" at bounding box center [327, 241] width 30 height 12
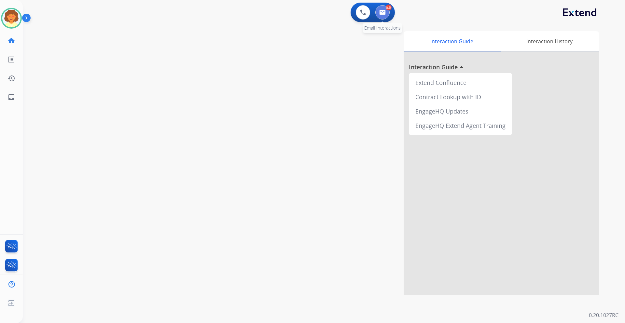
click at [380, 11] on img at bounding box center [382, 12] width 7 height 5
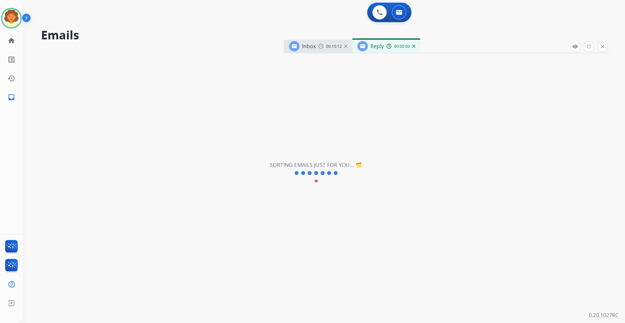
select select "**********"
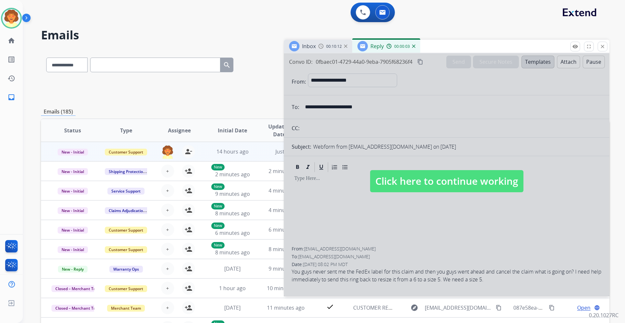
click at [416, 190] on div at bounding box center [446, 174] width 325 height 243
select select
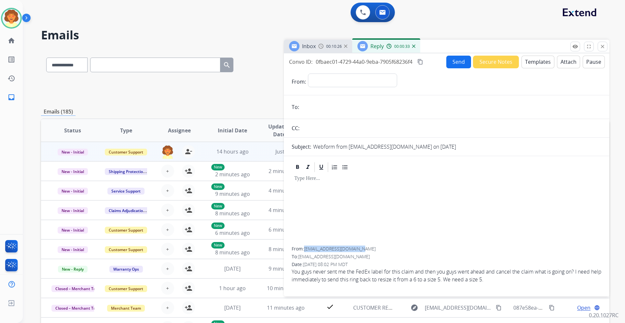
drag, startPoint x: 305, startPoint y: 250, endPoint x: 363, endPoint y: 251, distance: 57.3
click at [363, 190] on div "From: [EMAIL_ADDRESS][DOMAIN_NAME]" at bounding box center [447, 249] width 310 height 7
copy span "[EMAIL_ADDRESS][DOMAIN_NAME]"
click at [335, 80] on select "**********" at bounding box center [352, 80] width 89 height 13
select select "**********"
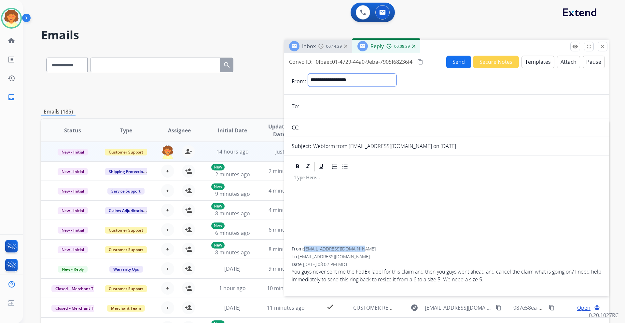
click at [308, 74] on select "**********" at bounding box center [352, 80] width 89 height 13
click at [310, 109] on input "email" at bounding box center [451, 107] width 300 height 13
paste input "**********"
type input "**********"
click at [416, 62] on button "Templates" at bounding box center [537, 62] width 33 height 13
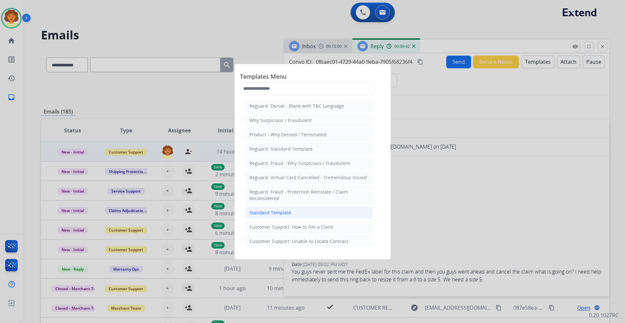
click at [285, 190] on div "Standard Template" at bounding box center [270, 213] width 42 height 7
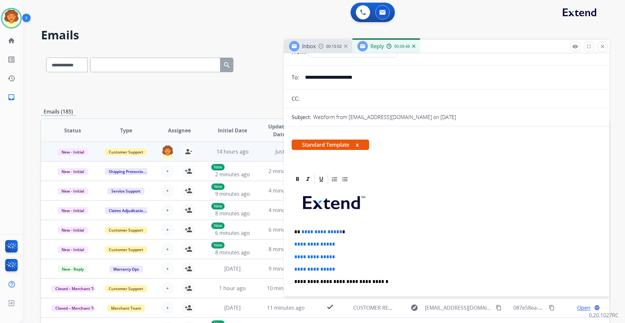
scroll to position [65, 0]
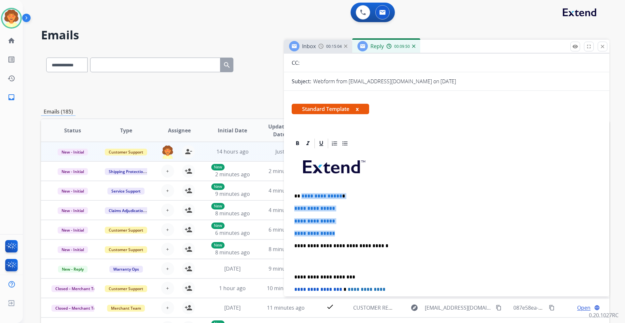
drag, startPoint x: 300, startPoint y: 196, endPoint x: 346, endPoint y: 226, distance: 54.6
click at [346, 190] on div "**********" at bounding box center [447, 261] width 310 height 224
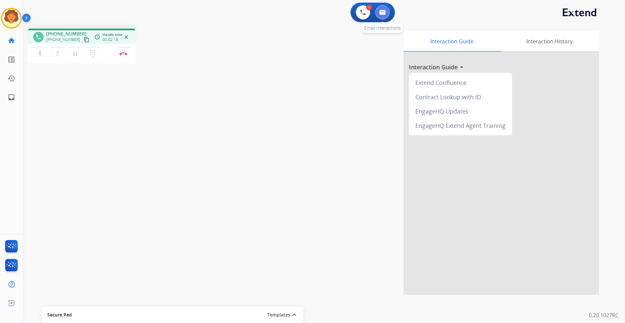
click at [382, 15] on button at bounding box center [382, 12] width 14 height 14
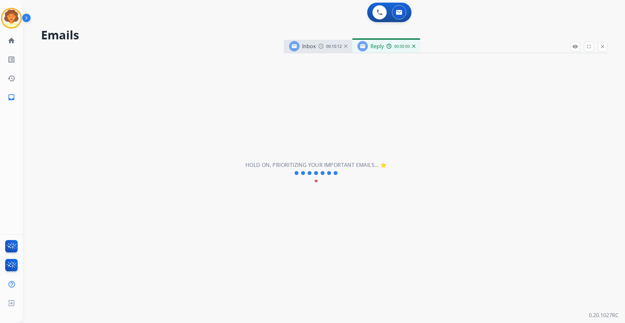
select select "**********"
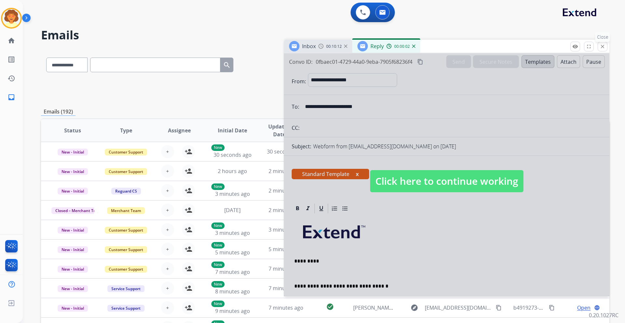
click at [416, 46] on mat-icon "close" at bounding box center [603, 47] width 6 height 6
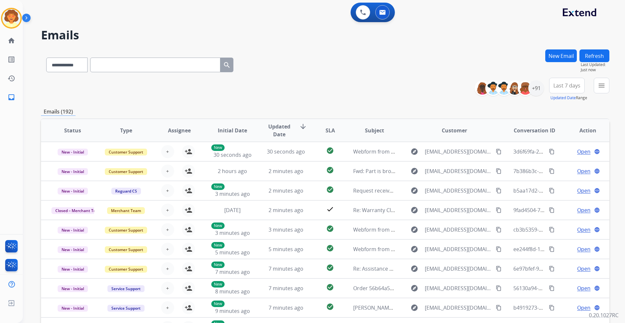
click at [416, 56] on button "New Email" at bounding box center [561, 55] width 32 height 13
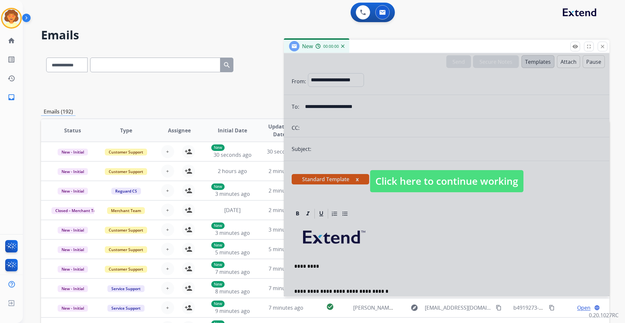
select select "**********"
click at [416, 46] on mat-icon "close" at bounding box center [603, 47] width 6 height 6
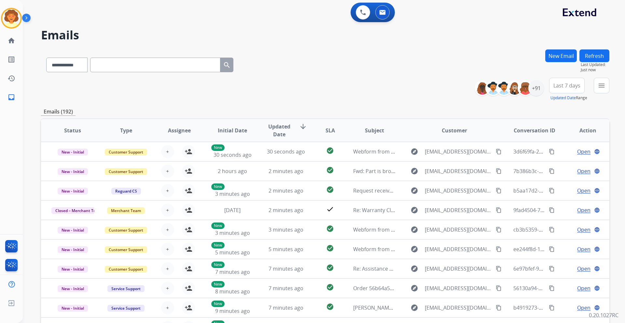
click at [416, 58] on button "New Email" at bounding box center [561, 55] width 32 height 13
select select "**********"
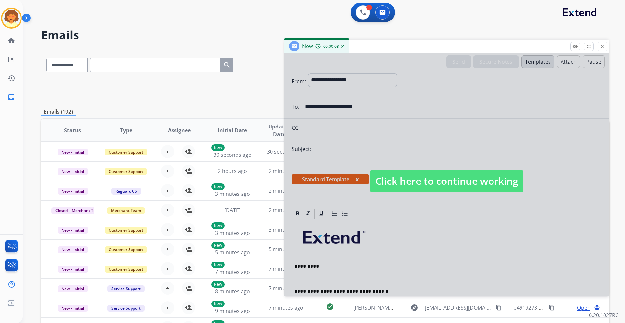
click at [343, 47] on img at bounding box center [342, 46] width 3 height 3
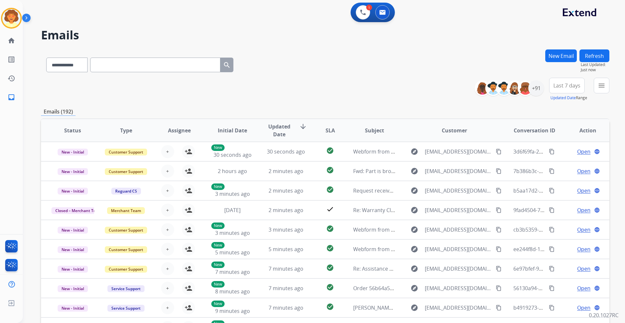
click at [416, 53] on button "New Email" at bounding box center [561, 55] width 32 height 13
select select "**********"
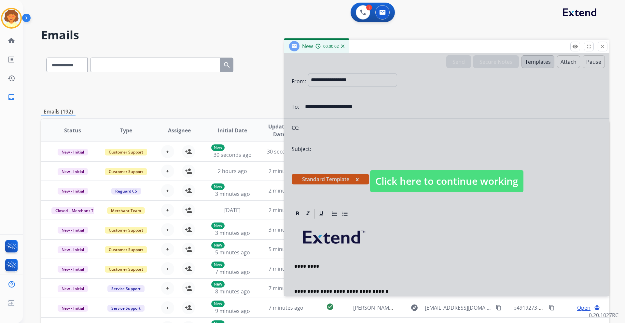
click at [416, 99] on div at bounding box center [446, 174] width 325 height 243
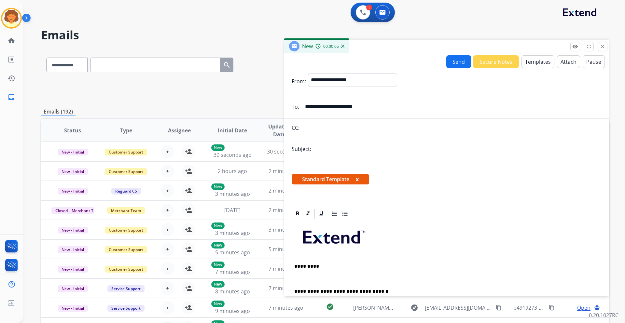
drag, startPoint x: 372, startPoint y: 105, endPoint x: 259, endPoint y: 114, distance: 113.9
click at [259, 114] on div "**********" at bounding box center [325, 209] width 568 height 321
click at [416, 48] on mat-icon "close" at bounding box center [603, 47] width 6 height 6
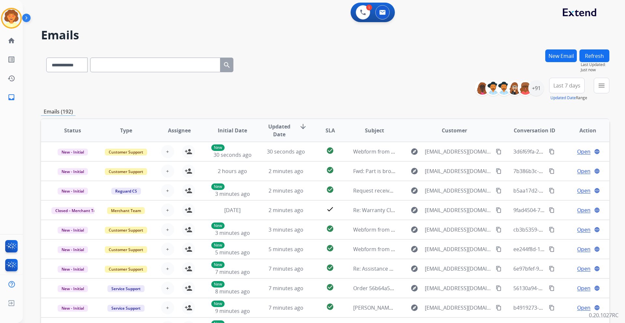
click at [416, 56] on button "New Email" at bounding box center [561, 55] width 32 height 13
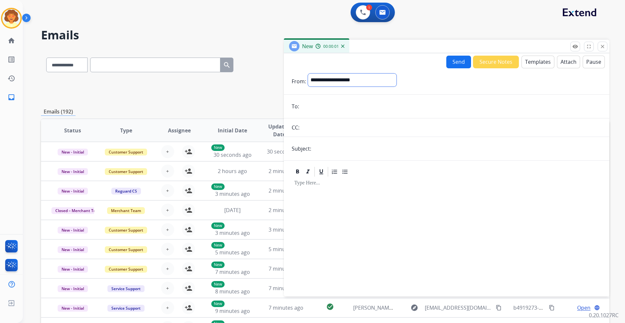
click at [350, 79] on select "**********" at bounding box center [352, 80] width 89 height 13
select select "**********"
click at [308, 74] on select "**********" at bounding box center [352, 80] width 89 height 13
click at [311, 107] on input "email" at bounding box center [451, 107] width 300 height 13
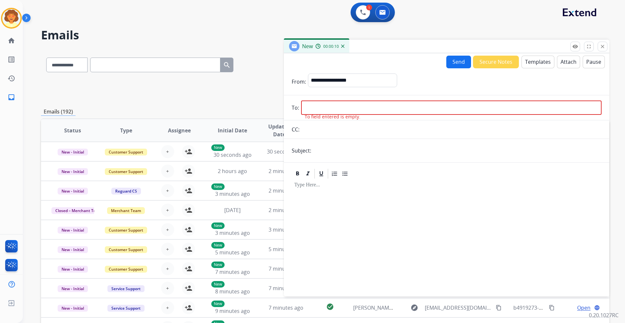
click at [321, 111] on input "email" at bounding box center [451, 108] width 300 height 14
paste input "**********"
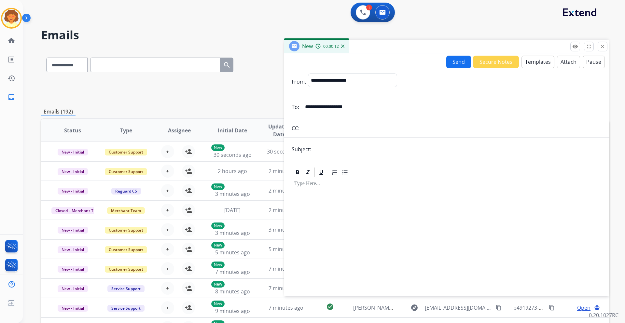
type input "**********"
click at [315, 148] on input "text" at bounding box center [457, 149] width 288 height 13
type input "**********"
click at [416, 61] on button "Templates" at bounding box center [537, 62] width 33 height 13
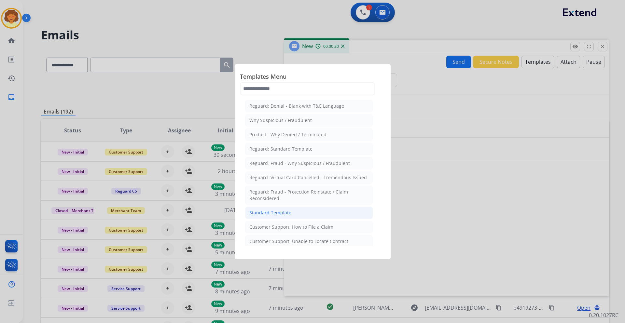
click at [264, 190] on div "Standard Template" at bounding box center [270, 213] width 42 height 7
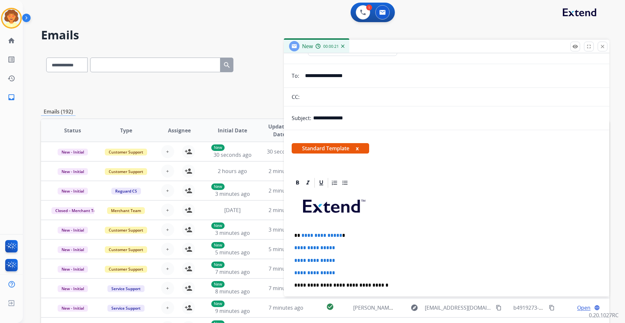
scroll to position [65, 0]
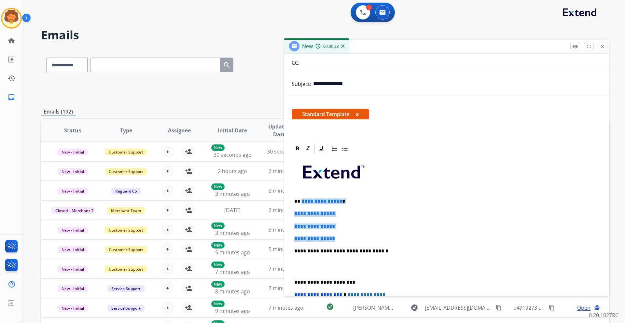
drag, startPoint x: 301, startPoint y: 200, endPoint x: 359, endPoint y: 235, distance: 67.3
click at [359, 190] on div "**********" at bounding box center [447, 267] width 310 height 224
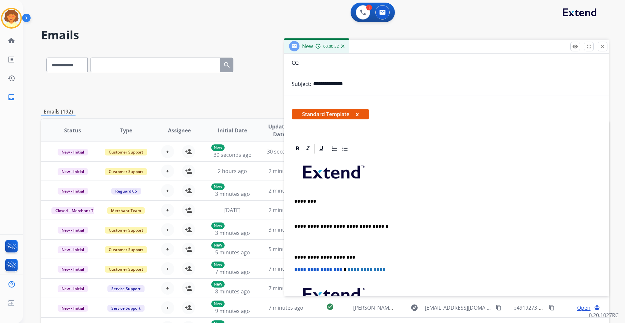
click at [301, 190] on p at bounding box center [446, 214] width 305 height 6
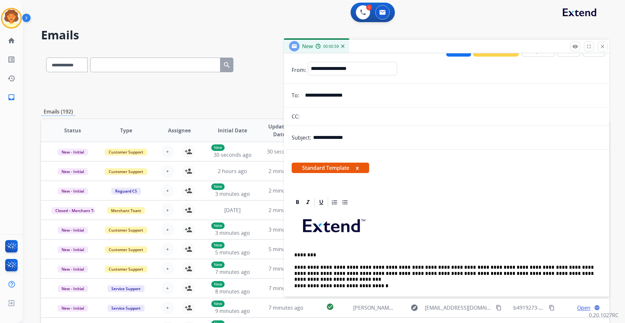
scroll to position [0, 0]
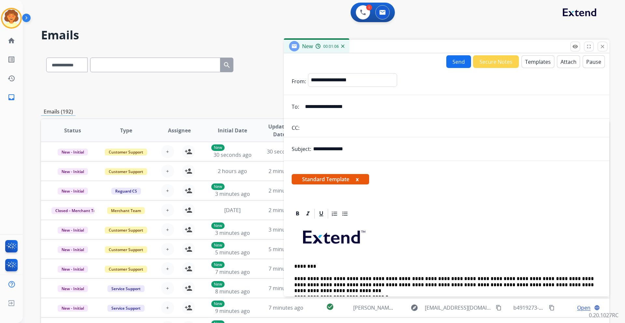
click at [416, 62] on button "Send" at bounding box center [458, 61] width 25 height 13
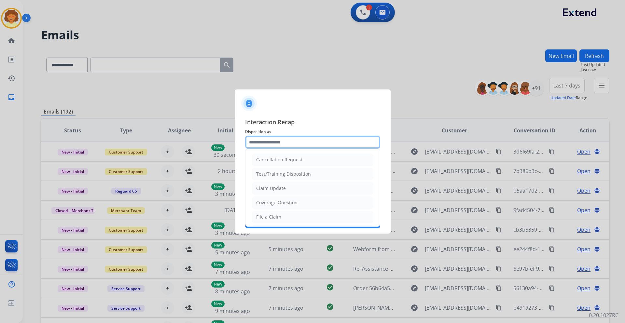
click at [285, 140] on input "text" at bounding box center [312, 142] width 135 height 13
click at [285, 187] on li "Claim Update" at bounding box center [312, 188] width 121 height 12
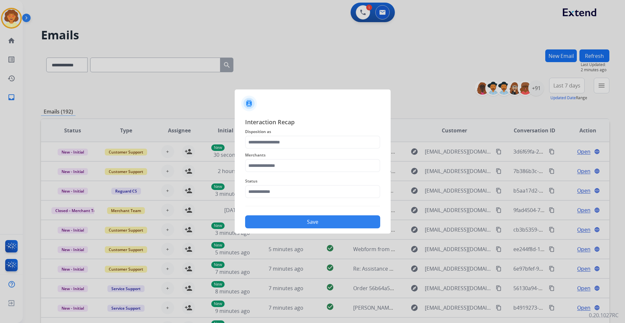
type input "**********"
click at [260, 166] on input "text" at bounding box center [312, 165] width 135 height 13
click at [273, 166] on input "text" at bounding box center [312, 165] width 135 height 13
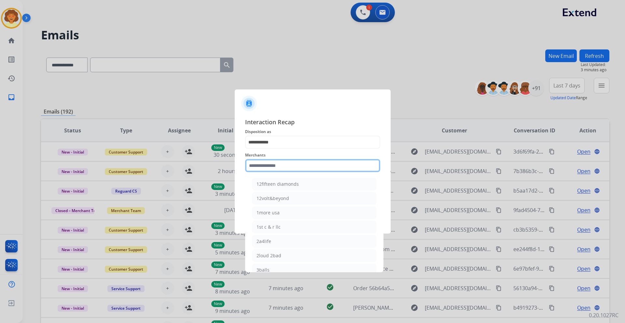
click at [256, 167] on input "text" at bounding box center [312, 165] width 135 height 13
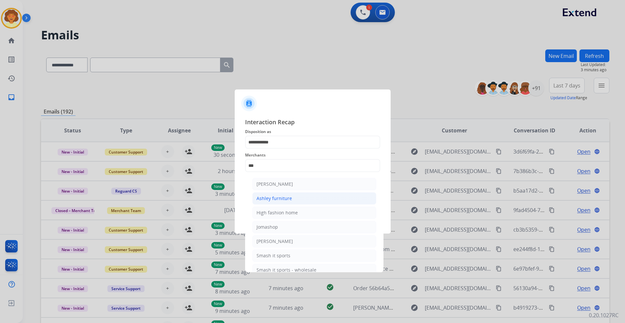
click at [285, 190] on div "Ashley furniture" at bounding box center [273, 198] width 35 height 7
type input "**********"
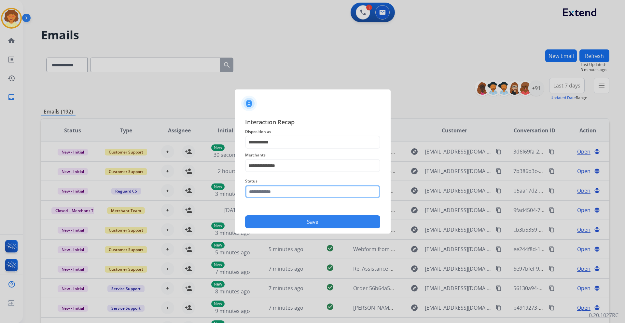
click at [264, 188] on input "text" at bounding box center [312, 191] width 135 height 13
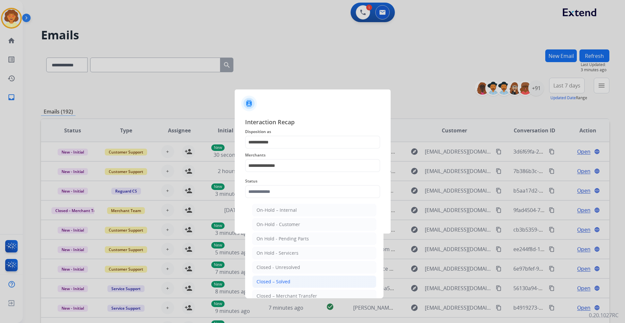
click at [283, 190] on div "Closed – Solved" at bounding box center [273, 282] width 34 height 7
type input "**********"
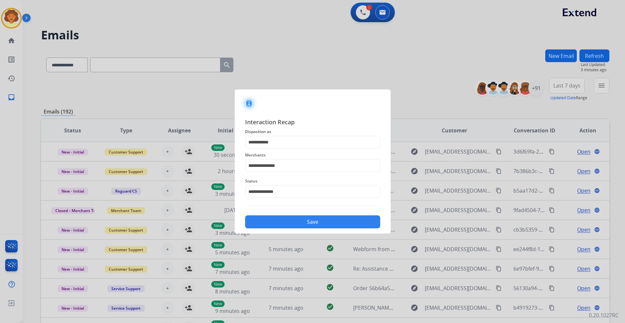
click at [308, 190] on button "Save" at bounding box center [312, 221] width 135 height 13
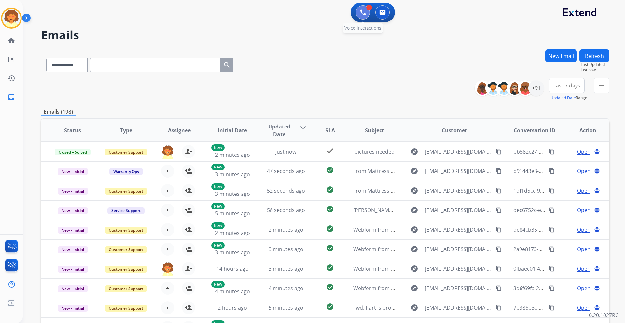
click at [366, 17] on button at bounding box center [363, 12] width 14 height 14
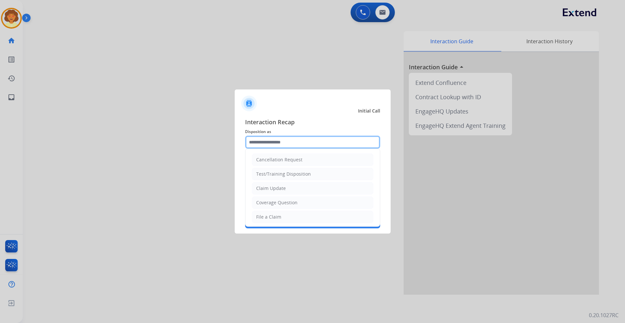
click at [300, 140] on input "text" at bounding box center [312, 142] width 135 height 13
click at [280, 190] on li "Claim Update" at bounding box center [312, 188] width 121 height 12
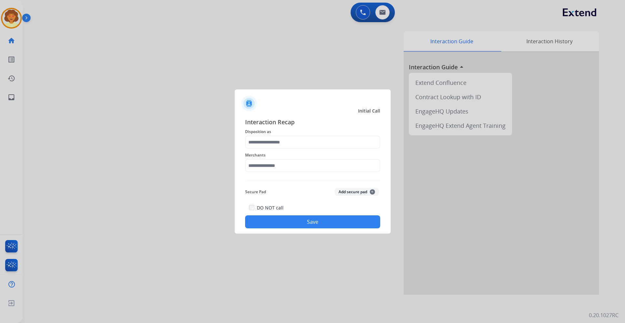
type input "**********"
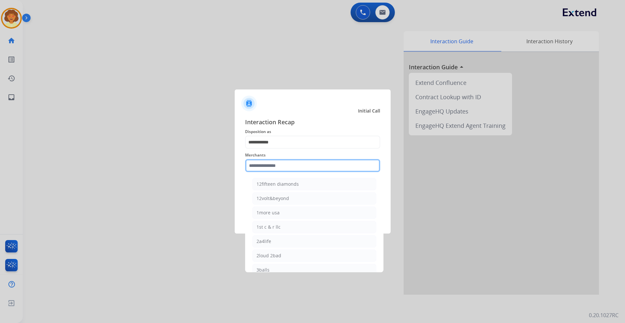
click at [256, 164] on input "text" at bounding box center [312, 165] width 135 height 13
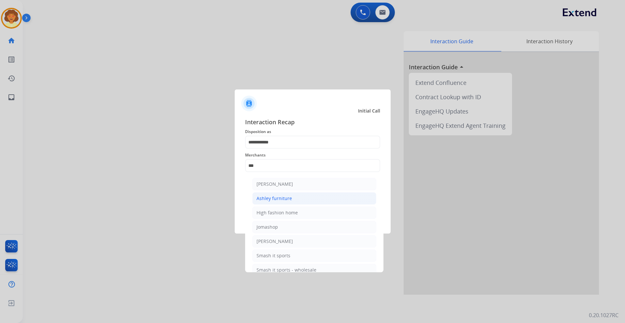
click at [282, 190] on div "Ashley furniture" at bounding box center [273, 198] width 35 height 7
type input "**********"
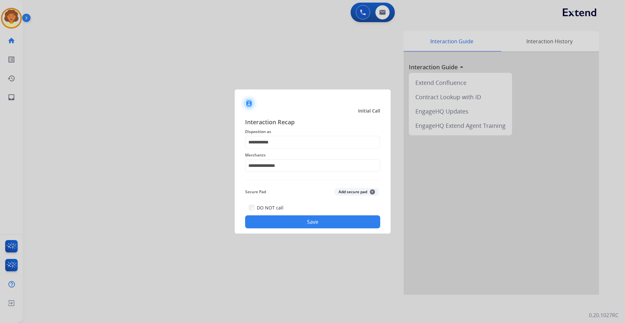
click at [291, 190] on button "Save" at bounding box center [312, 221] width 135 height 13
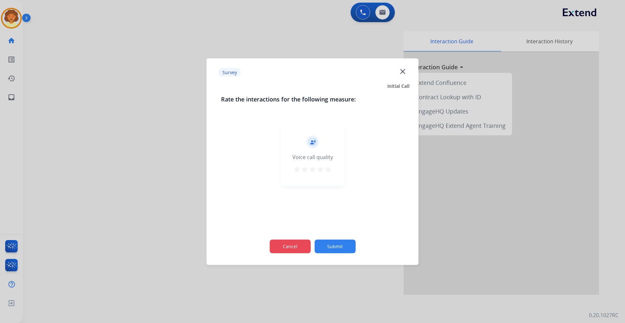
click at [275, 190] on button "Cancel" at bounding box center [289, 247] width 41 height 14
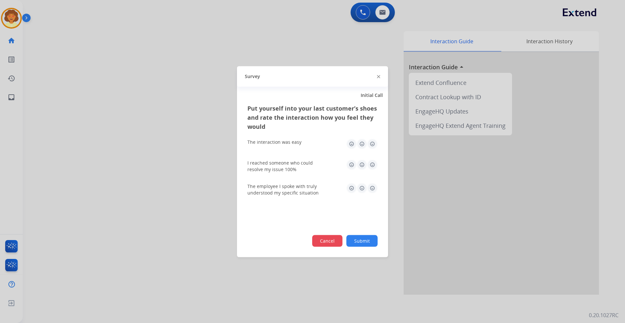
click at [324, 190] on button "Cancel" at bounding box center [327, 241] width 30 height 12
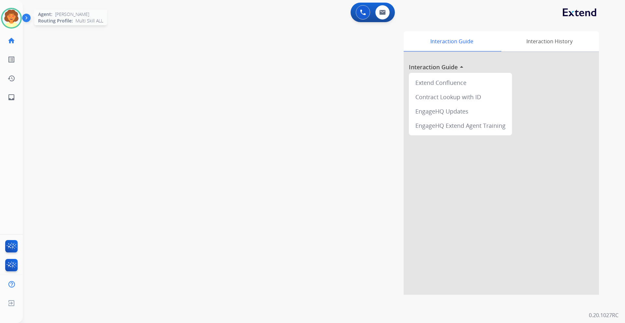
click at [7, 17] on img at bounding box center [11, 18] width 18 height 18
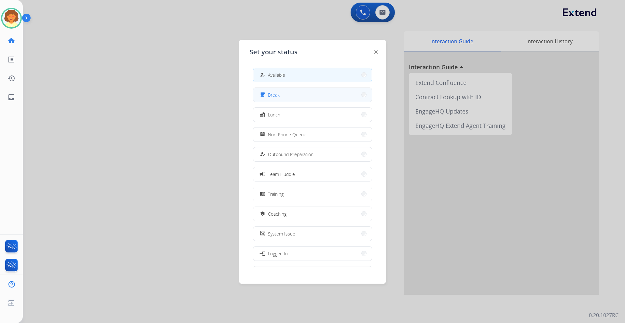
click at [282, 99] on button "free_breakfast Break" at bounding box center [312, 95] width 118 height 14
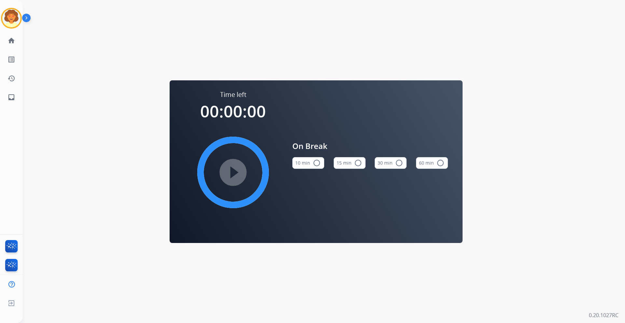
click at [342, 165] on button "15 min radio_button_unchecked" at bounding box center [350, 163] width 32 height 12
click at [229, 169] on mat-icon "play_circle_filled" at bounding box center [233, 173] width 8 height 8
click at [16, 16] on icon at bounding box center [11, 18] width 21 height 21
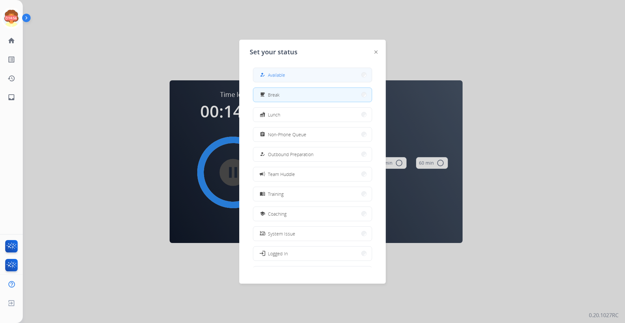
click at [297, 76] on button "how_to_reg Available" at bounding box center [312, 75] width 118 height 14
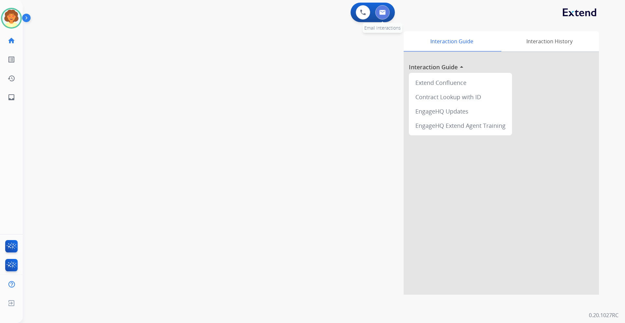
click at [381, 11] on img at bounding box center [382, 12] width 7 height 5
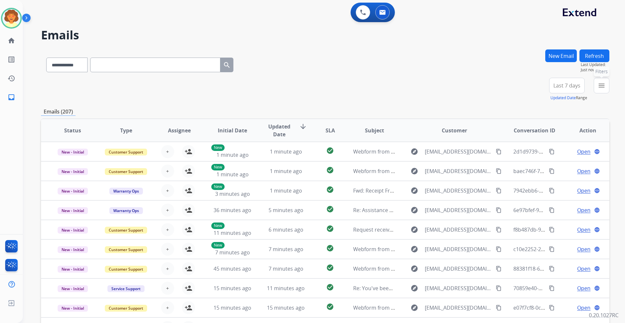
click at [416, 86] on mat-icon "menu" at bounding box center [602, 86] width 8 height 8
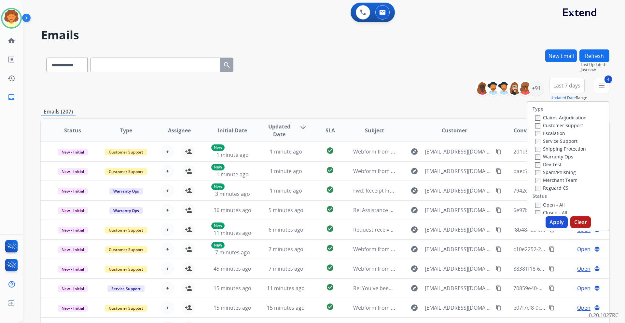
click at [416, 190] on button "Apply" at bounding box center [557, 222] width 22 height 12
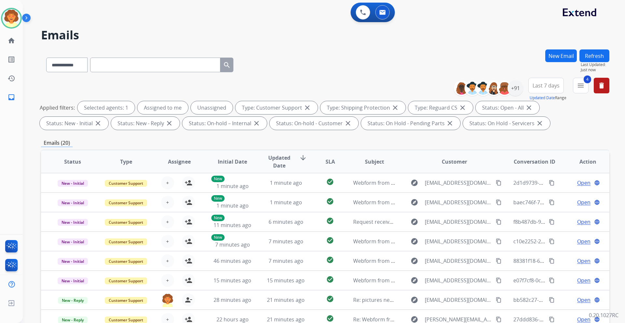
click at [416, 87] on span "Last 7 days" at bounding box center [545, 85] width 27 height 3
click at [416, 166] on div "Last 90 days" at bounding box center [544, 165] width 36 height 10
click at [416, 89] on div "+152" at bounding box center [515, 88] width 16 height 16
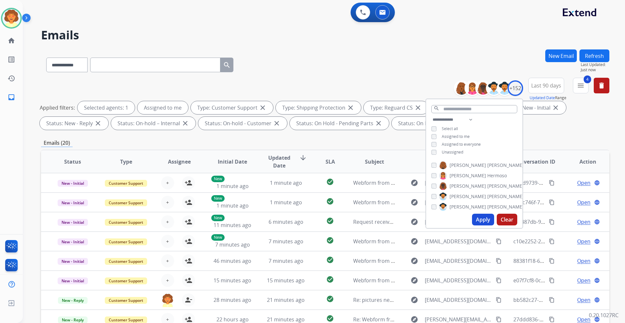
click at [416, 190] on button "Apply" at bounding box center [483, 220] width 22 height 12
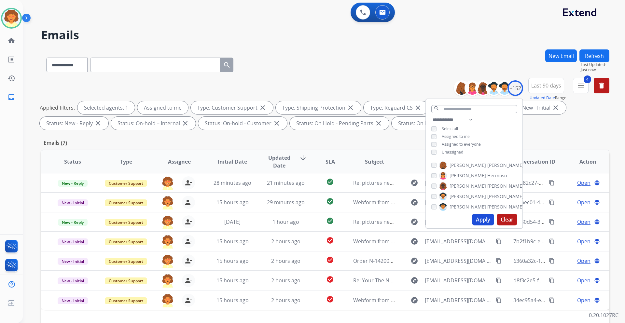
click at [382, 76] on div "**********" at bounding box center [325, 63] width 568 height 28
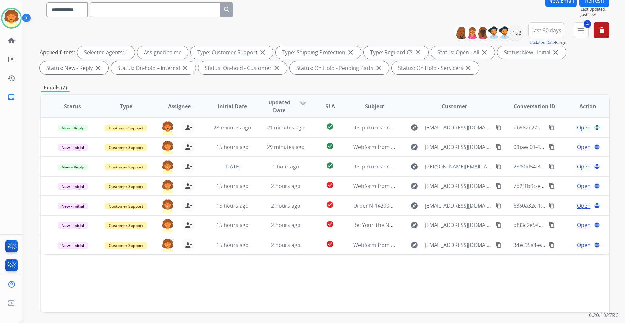
scroll to position [65, 0]
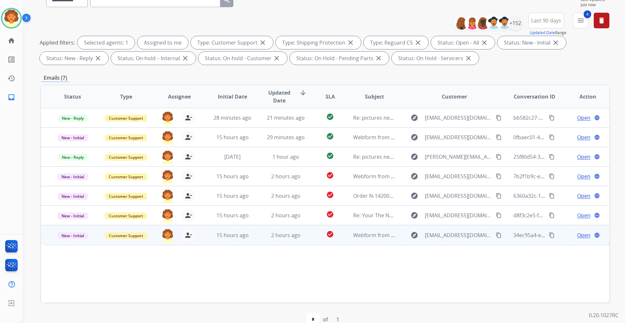
click at [416, 190] on span "Open" at bounding box center [583, 235] width 13 height 8
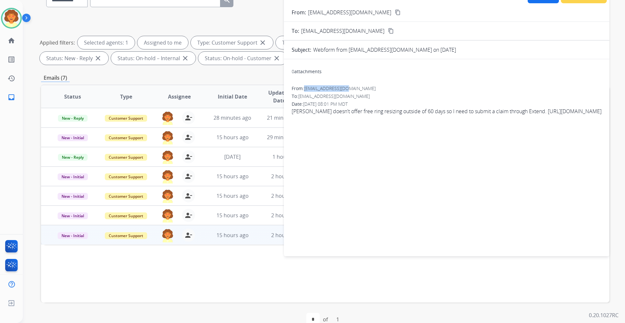
drag, startPoint x: 306, startPoint y: 89, endPoint x: 347, endPoint y: 88, distance: 41.0
click at [347, 88] on span "[EMAIL_ADDRESS][DOMAIN_NAME]" at bounding box center [340, 88] width 72 height 6
copy span "[EMAIL_ADDRESS][DOMAIN_NAME]"
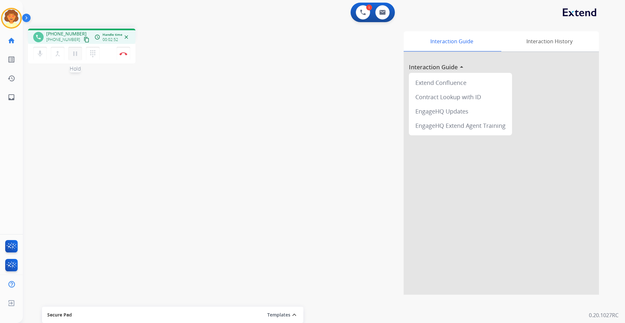
click at [73, 53] on mat-icon "pause" at bounding box center [75, 54] width 8 height 8
click at [76, 54] on mat-icon "play_arrow" at bounding box center [75, 54] width 8 height 8
click at [125, 55] on img at bounding box center [123, 53] width 8 height 3
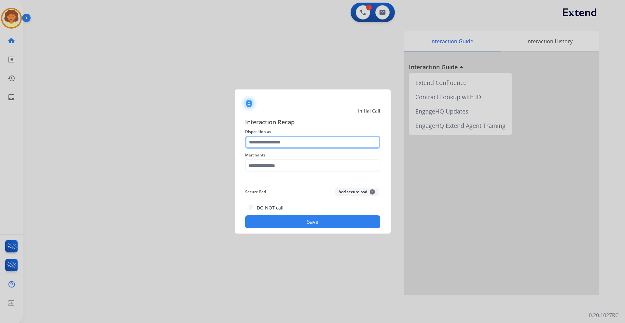
click at [260, 140] on input "text" at bounding box center [312, 142] width 135 height 13
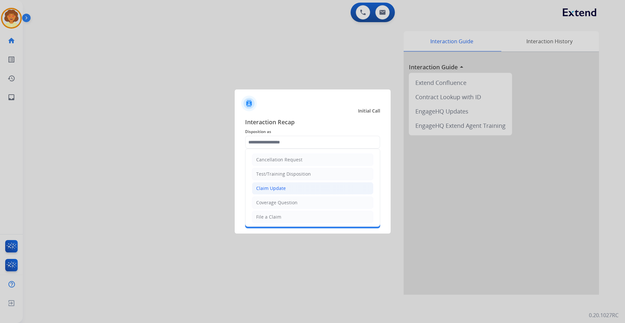
click at [284, 187] on div "Claim Update" at bounding box center [271, 188] width 30 height 7
type input "**********"
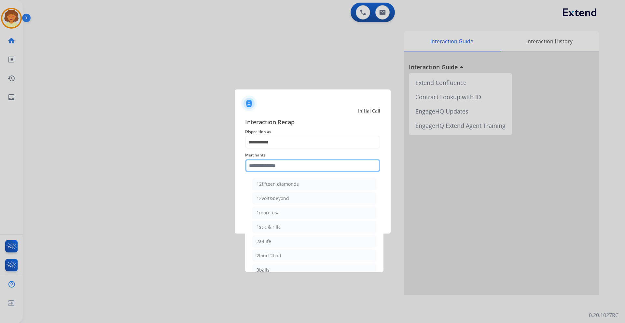
click at [254, 165] on input "text" at bounding box center [312, 165] width 135 height 13
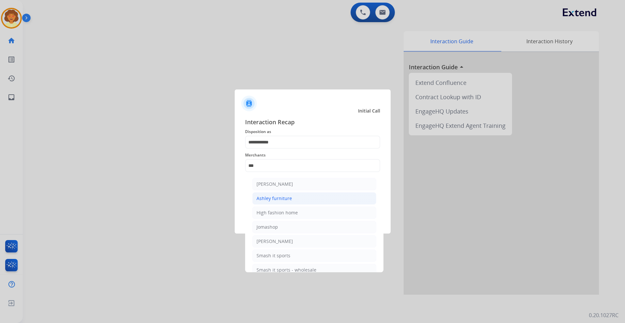
click at [273, 190] on div "Ashley furniture" at bounding box center [273, 198] width 35 height 7
type input "**********"
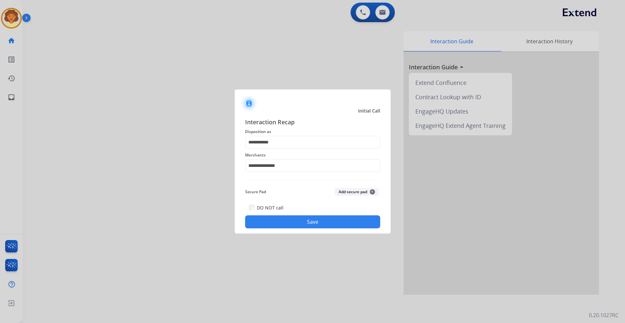
click at [270, 190] on button "Save" at bounding box center [312, 221] width 135 height 13
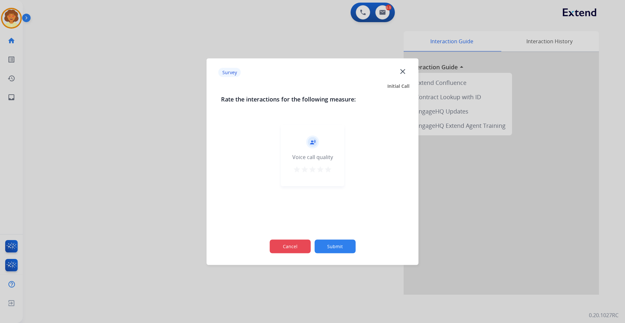
click at [273, 190] on button "Cancel" at bounding box center [289, 247] width 41 height 14
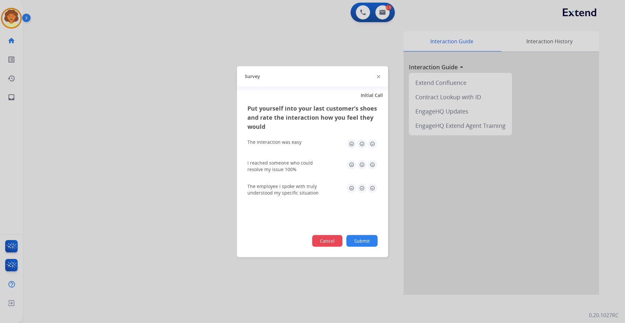
click at [320, 190] on button "Cancel" at bounding box center [327, 241] width 30 height 12
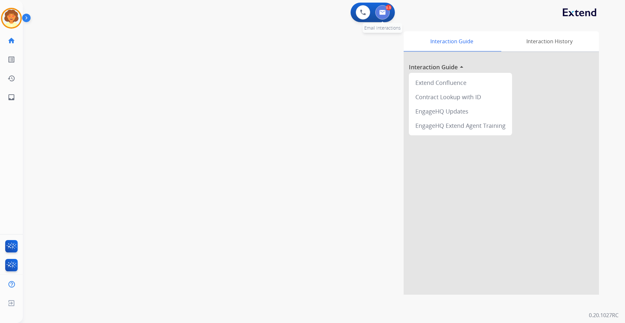
click at [383, 13] on img at bounding box center [382, 12] width 7 height 5
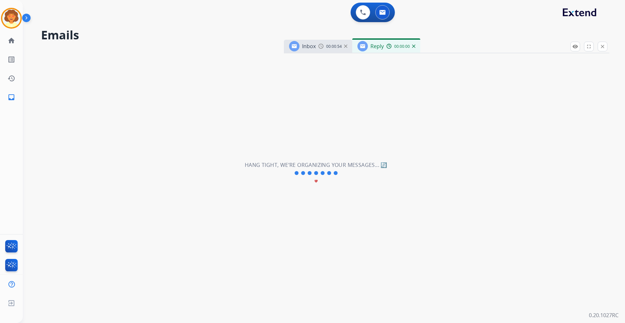
select select "**********"
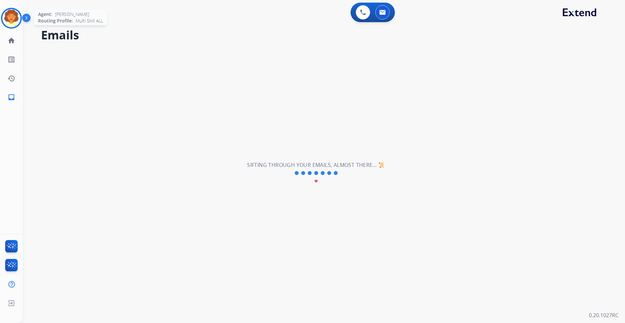
click at [17, 19] on img at bounding box center [11, 18] width 18 height 18
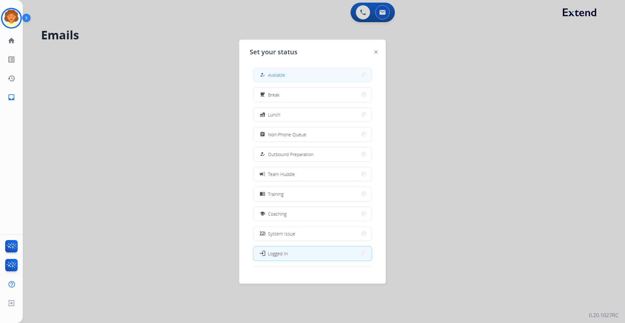
click at [303, 74] on button "how_to_reg Available" at bounding box center [312, 75] width 118 height 14
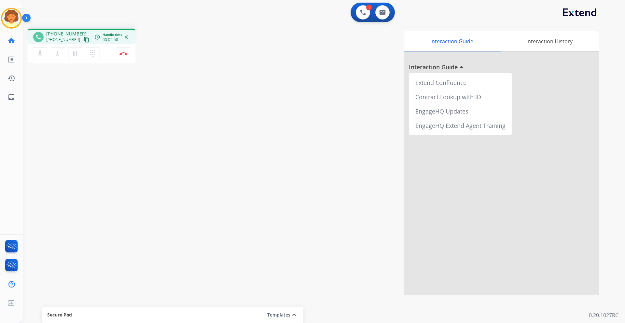
drag, startPoint x: 122, startPoint y: 53, endPoint x: 135, endPoint y: 58, distance: 13.8
click at [122, 53] on img at bounding box center [123, 53] width 8 height 3
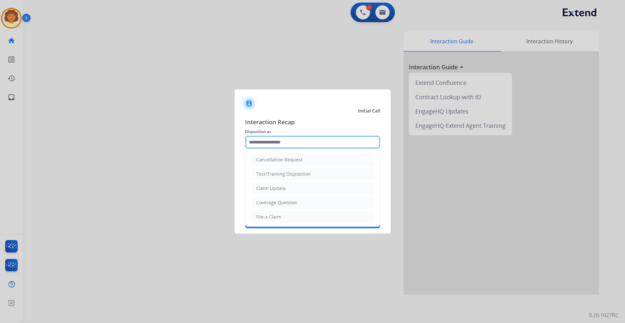
click at [298, 141] on input "text" at bounding box center [312, 142] width 135 height 13
click at [297, 207] on li "Coverage Question" at bounding box center [312, 203] width 121 height 12
type input "**********"
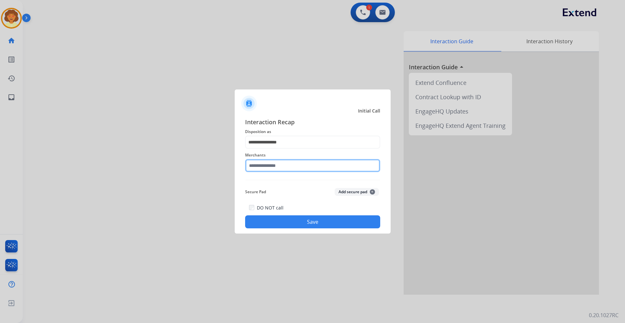
click at [266, 166] on input "text" at bounding box center [312, 165] width 135 height 13
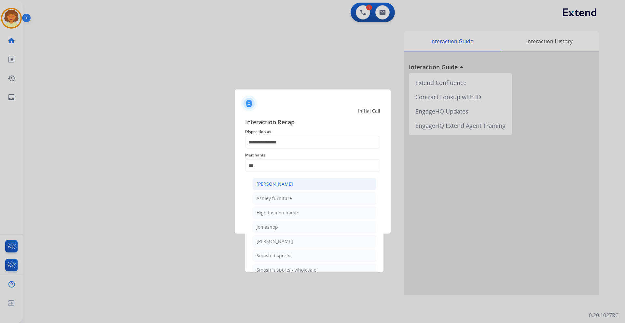
click at [282, 184] on div "[PERSON_NAME]" at bounding box center [274, 184] width 36 height 7
type input "**********"
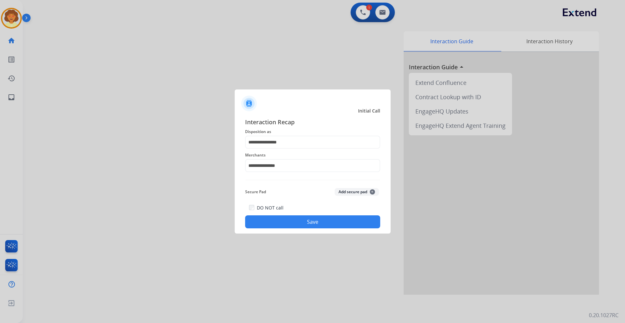
click at [279, 218] on button "Save" at bounding box center [312, 221] width 135 height 13
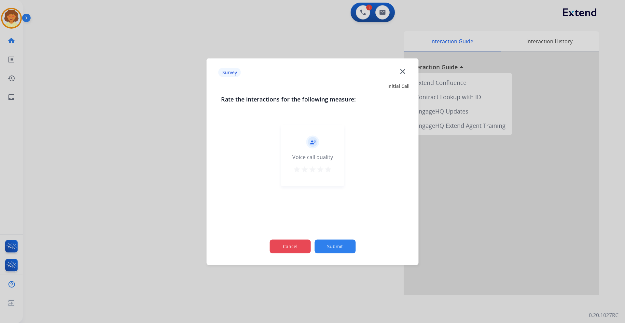
click at [289, 247] on button "Cancel" at bounding box center [289, 247] width 41 height 14
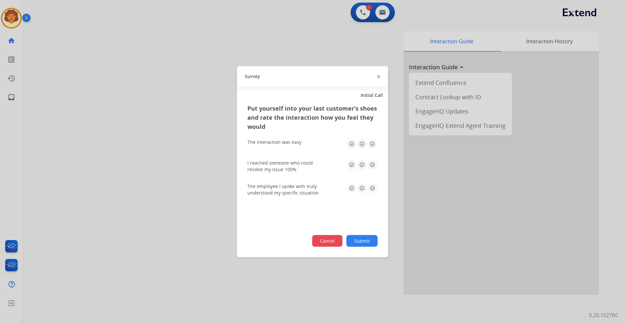
click at [321, 245] on button "Cancel" at bounding box center [327, 241] width 30 height 12
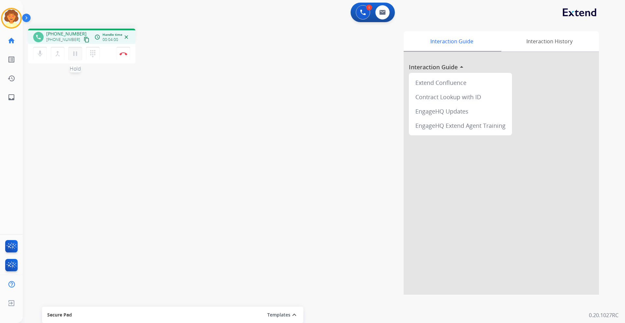
click at [75, 55] on mat-icon "pause" at bounding box center [75, 54] width 8 height 8
click at [364, 13] on img at bounding box center [363, 12] width 6 height 6
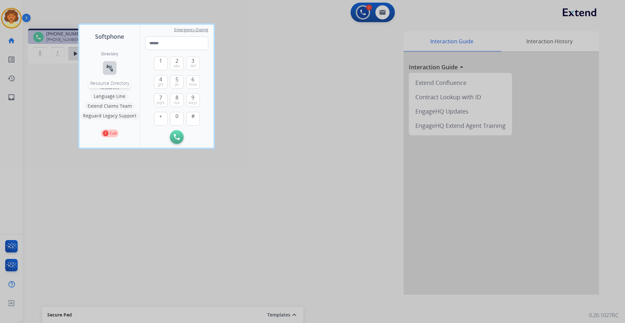
click at [107, 64] on button "connect_without_contact Resource Directory" at bounding box center [110, 68] width 14 height 14
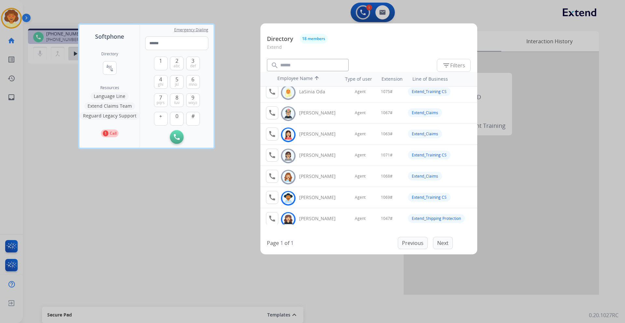
scroll to position [228, 0]
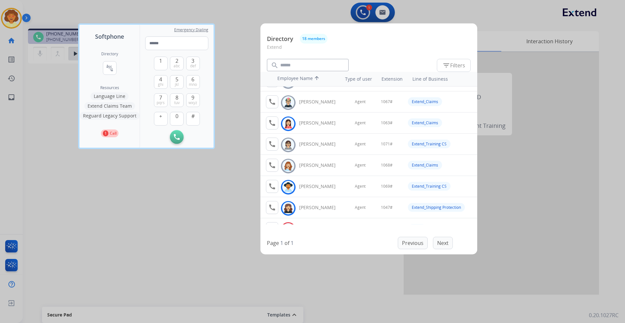
click at [105, 5] on div at bounding box center [312, 161] width 625 height 323
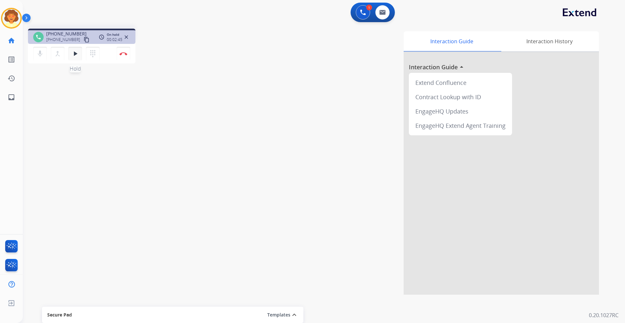
click at [74, 55] on mat-icon "play_arrow" at bounding box center [75, 54] width 8 height 8
drag, startPoint x: 123, startPoint y: 53, endPoint x: 138, endPoint y: 57, distance: 15.7
click at [123, 53] on img at bounding box center [123, 53] width 8 height 3
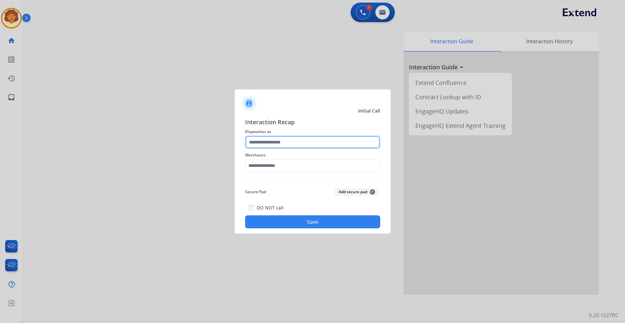
click at [262, 144] on input "text" at bounding box center [312, 142] width 135 height 13
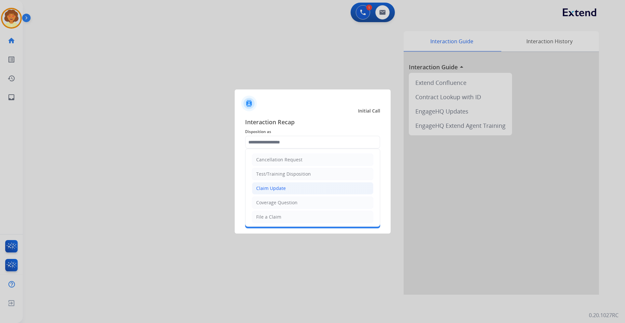
click at [279, 189] on div "Claim Update" at bounding box center [271, 188] width 30 height 7
type input "**********"
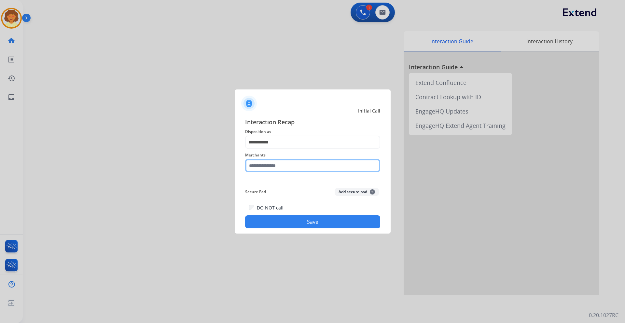
click at [258, 167] on input "text" at bounding box center [312, 165] width 135 height 13
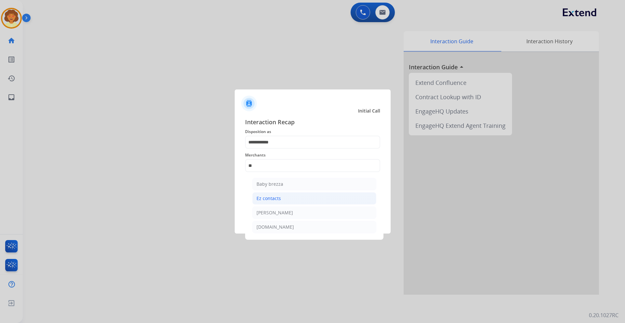
click at [289, 199] on li "Ez contacts" at bounding box center [314, 198] width 124 height 12
type input "**********"
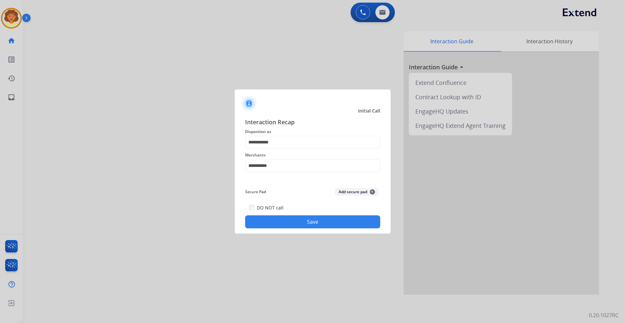
click at [288, 227] on button "Save" at bounding box center [312, 221] width 135 height 13
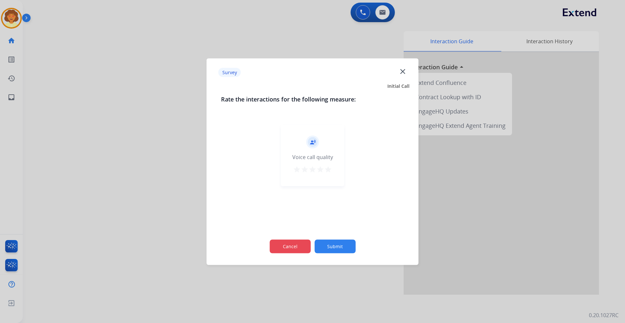
click at [285, 250] on button "Cancel" at bounding box center [289, 247] width 41 height 14
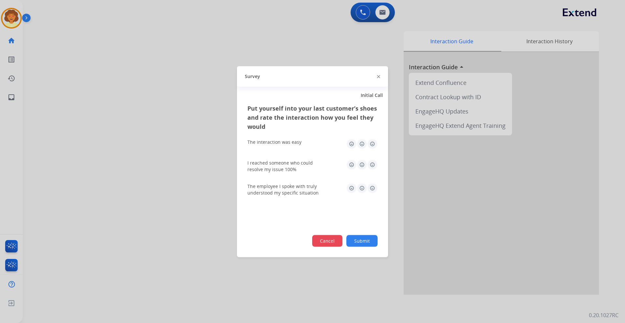
click at [319, 240] on button "Cancel" at bounding box center [327, 241] width 30 height 12
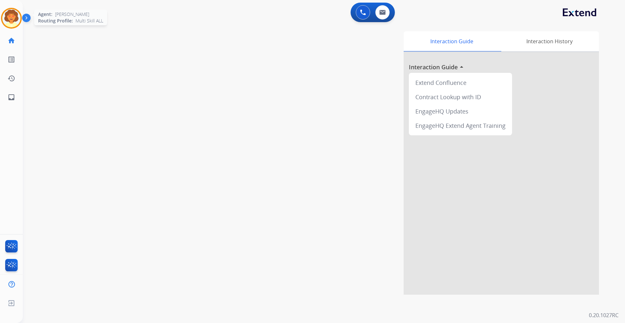
click at [12, 14] on img at bounding box center [11, 18] width 18 height 18
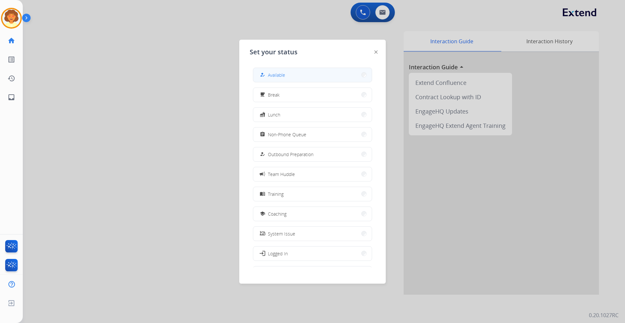
click at [329, 78] on button "how_to_reg Available" at bounding box center [312, 75] width 118 height 14
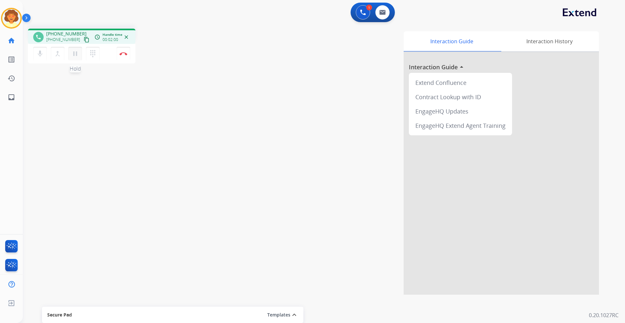
click at [76, 52] on mat-icon "pause" at bounding box center [75, 54] width 8 height 8
click at [76, 52] on mat-icon "play_arrow" at bounding box center [75, 54] width 8 height 8
click at [384, 16] on button at bounding box center [382, 12] width 14 height 14
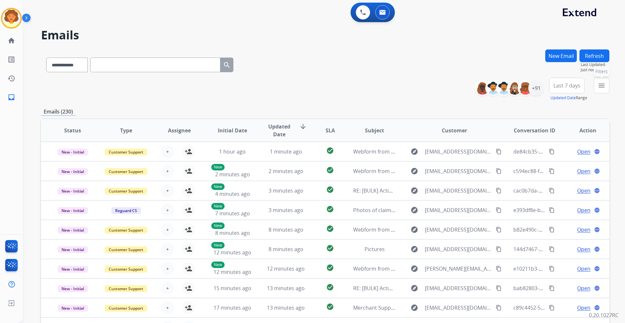
click at [600, 83] on mat-icon "menu" at bounding box center [602, 86] width 8 height 8
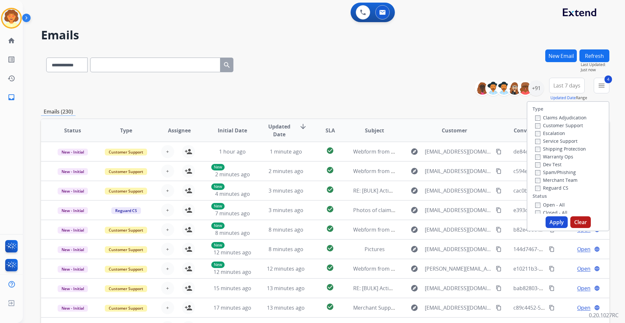
click at [556, 220] on button "Apply" at bounding box center [557, 222] width 22 height 12
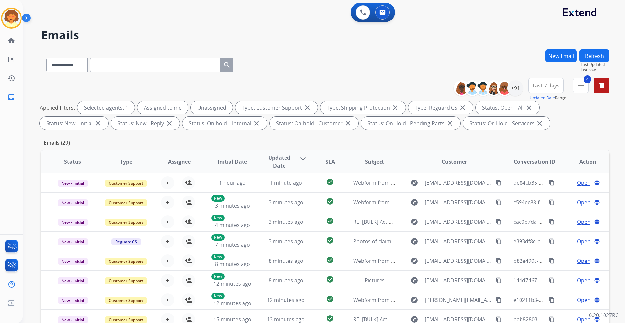
click at [538, 85] on span "Last 7 days" at bounding box center [545, 85] width 27 height 3
click at [542, 162] on div "Last 90 days" at bounding box center [544, 165] width 36 height 10
click at [514, 91] on div "+152" at bounding box center [515, 88] width 16 height 16
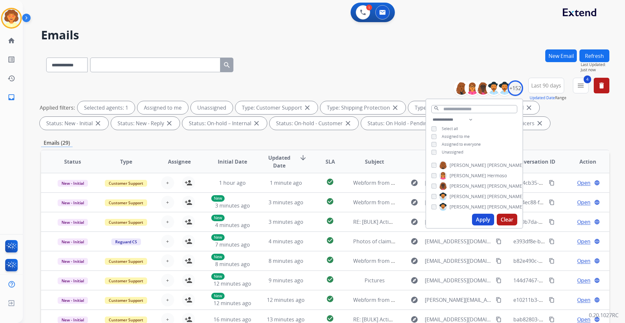
drag, startPoint x: 550, startPoint y: 126, endPoint x: 552, endPoint y: 121, distance: 5.6
click at [551, 123] on div "Applied filters: Selected agents: 1 Assigned to me Unassigned Type: Customer Su…" at bounding box center [324, 115] width 568 height 29
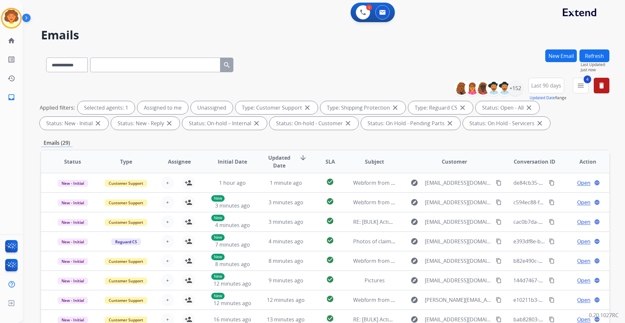
click at [566, 54] on button "New Email" at bounding box center [561, 55] width 32 height 13
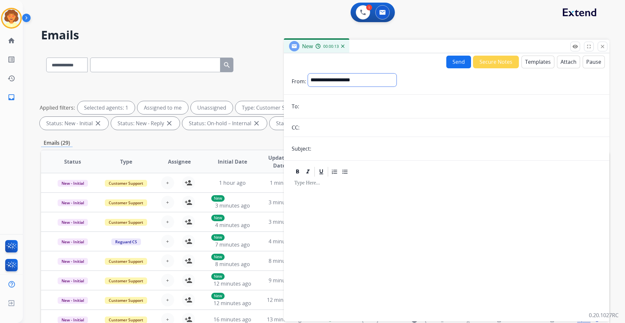
click at [338, 78] on select "**********" at bounding box center [352, 80] width 89 height 13
select select "**********"
click at [308, 74] on select "**********" at bounding box center [352, 80] width 89 height 13
click at [310, 105] on input "email" at bounding box center [451, 107] width 300 height 13
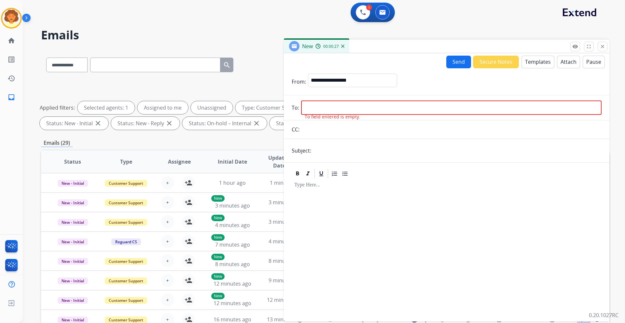
click at [304, 106] on input "email" at bounding box center [451, 108] width 300 height 14
paste input "**********"
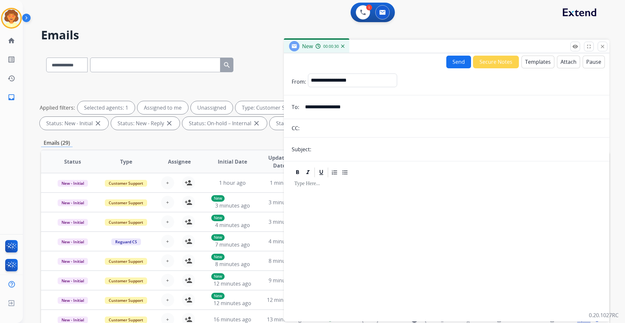
type input "**********"
click at [325, 149] on input "text" at bounding box center [457, 149] width 288 height 13
type input "**********"
click at [530, 61] on button "Templates" at bounding box center [537, 62] width 33 height 13
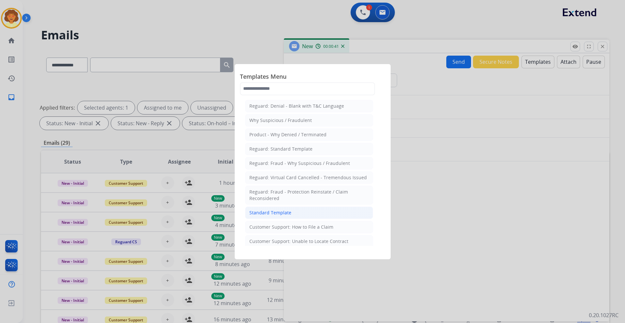
click at [274, 213] on div "Standard Template" at bounding box center [270, 213] width 42 height 7
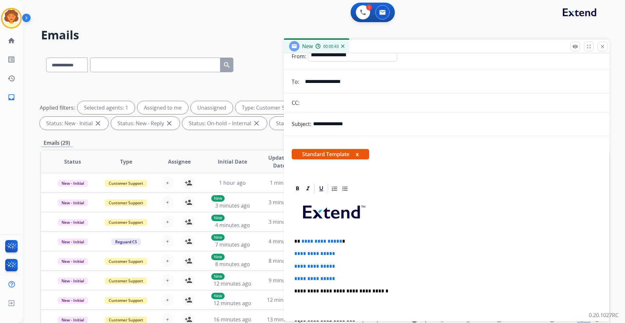
scroll to position [65, 0]
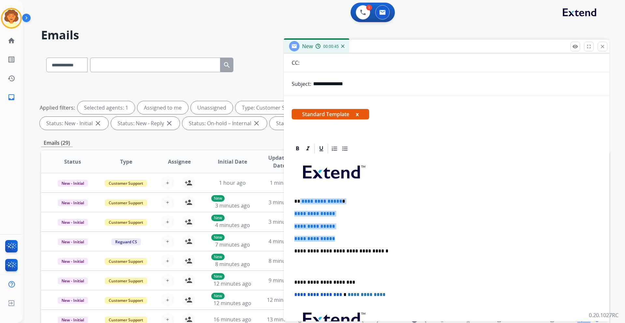
drag, startPoint x: 300, startPoint y: 202, endPoint x: 342, endPoint y: 238, distance: 55.9
click at [342, 238] on div "**********" at bounding box center [447, 267] width 310 height 224
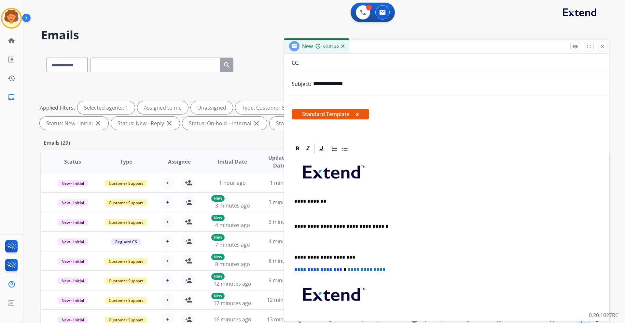
click at [305, 212] on p at bounding box center [446, 214] width 305 height 6
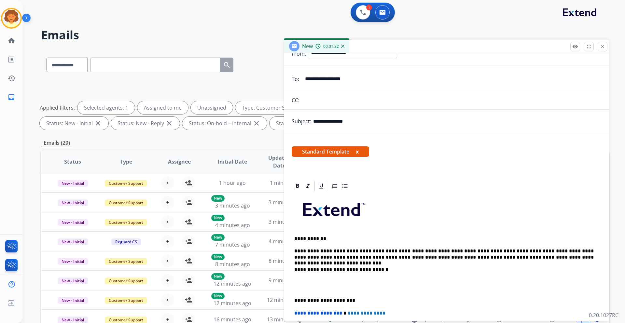
scroll to position [0, 0]
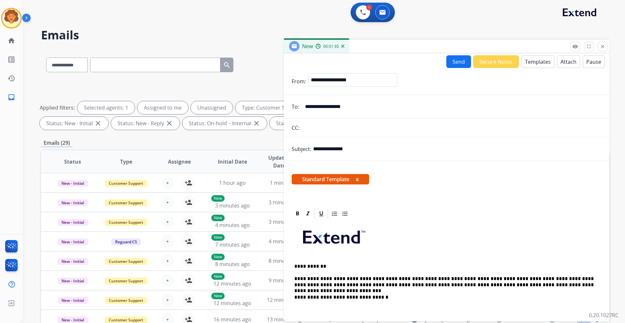
click at [455, 58] on button "Send" at bounding box center [458, 61] width 25 height 13
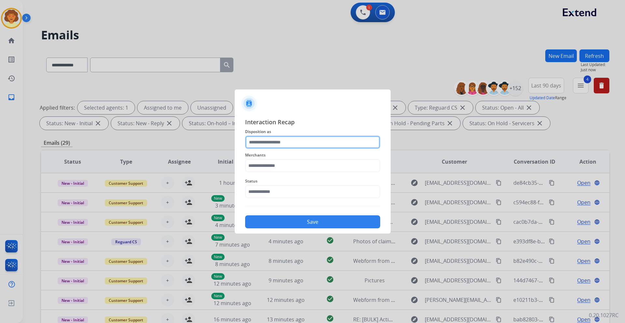
click at [265, 143] on input "text" at bounding box center [312, 142] width 135 height 13
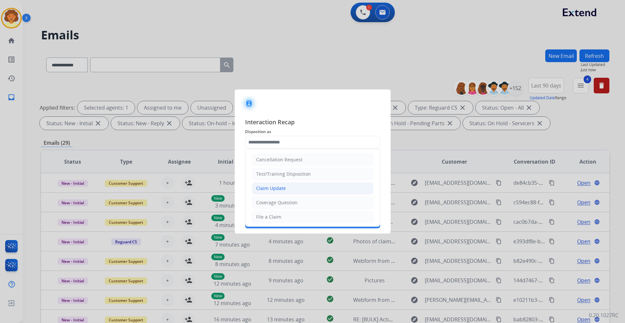
click at [278, 189] on div "Claim Update" at bounding box center [271, 188] width 30 height 7
type input "**********"
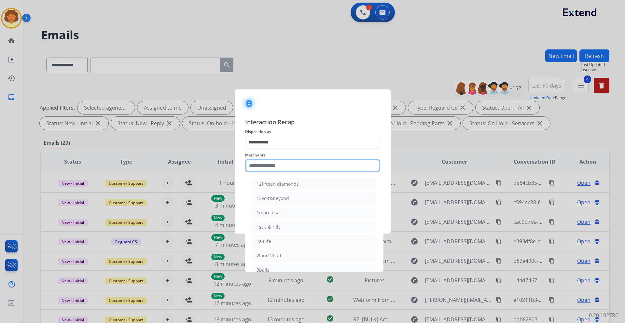
click at [266, 168] on input "text" at bounding box center [312, 165] width 135 height 13
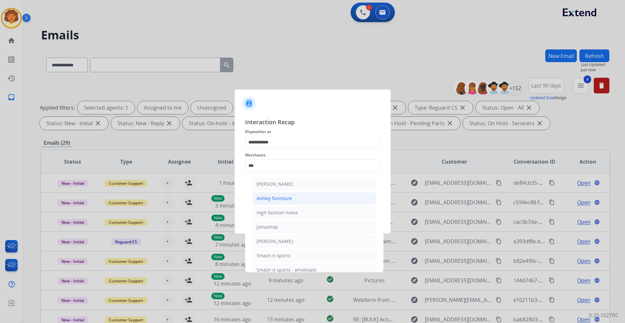
click at [278, 198] on div "Ashley furniture" at bounding box center [273, 198] width 35 height 7
type input "**********"
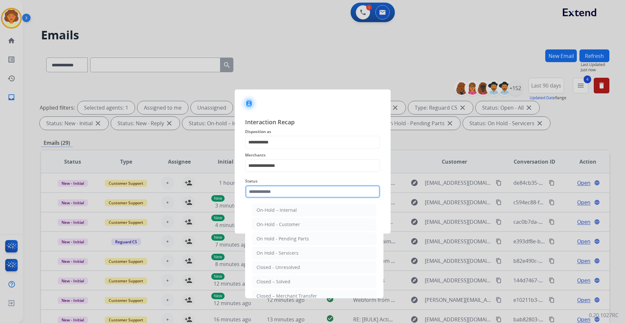
click at [268, 194] on input "text" at bounding box center [312, 191] width 135 height 13
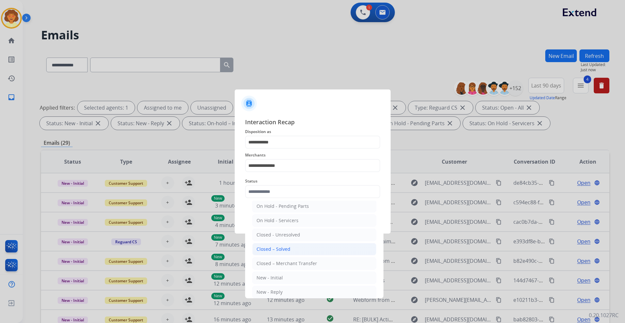
click at [271, 250] on div "Closed – Solved" at bounding box center [273, 249] width 34 height 7
type input "**********"
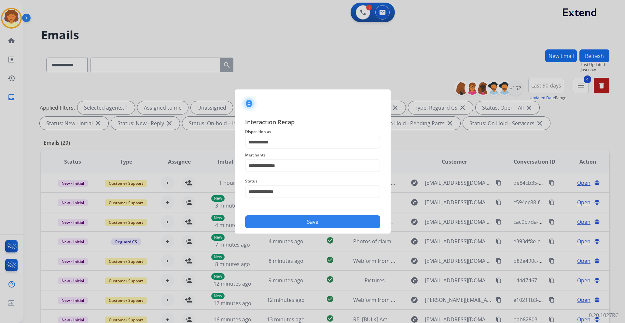
click at [297, 217] on button "Save" at bounding box center [312, 221] width 135 height 13
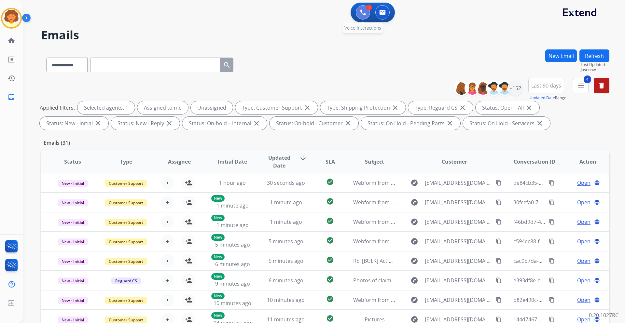
click at [358, 13] on button at bounding box center [363, 12] width 14 height 14
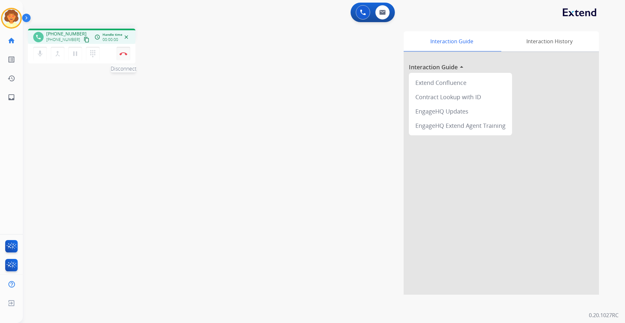
click at [124, 55] on button "Disconnect" at bounding box center [124, 54] width 14 height 14
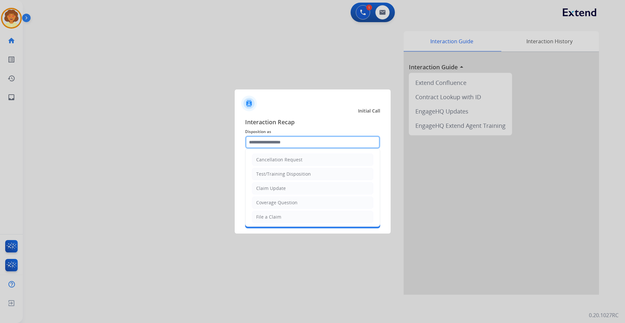
click at [288, 139] on input "text" at bounding box center [312, 142] width 135 height 13
click at [280, 189] on div "Claim Update" at bounding box center [271, 188] width 30 height 7
type input "**********"
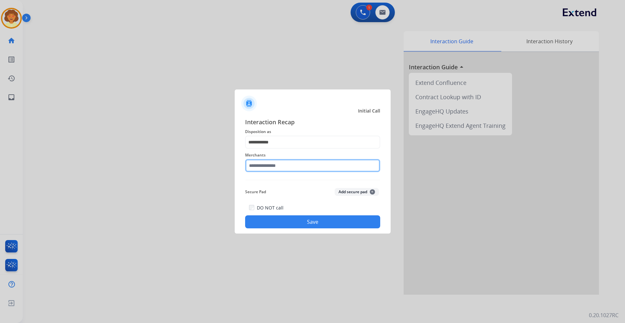
click at [266, 163] on input "text" at bounding box center [312, 165] width 135 height 13
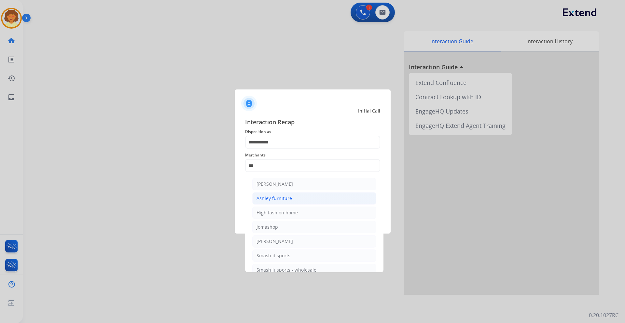
click at [266, 198] on div "Ashley furniture" at bounding box center [273, 198] width 35 height 7
type input "**********"
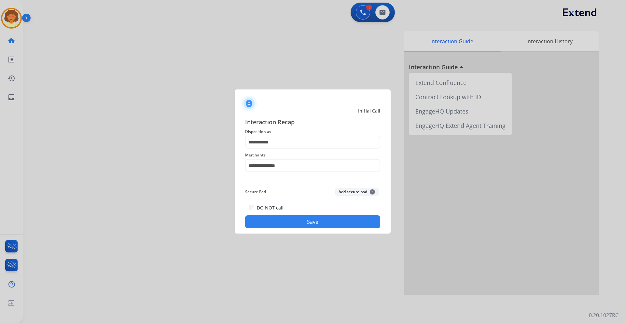
click at [293, 220] on button "Save" at bounding box center [312, 221] width 135 height 13
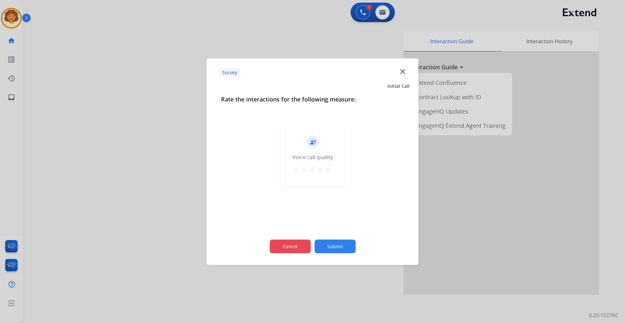
click at [298, 242] on button "Cancel" at bounding box center [289, 247] width 41 height 14
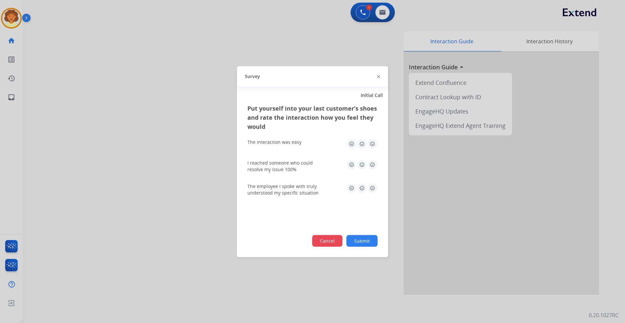
click at [325, 238] on button "Cancel" at bounding box center [327, 241] width 30 height 12
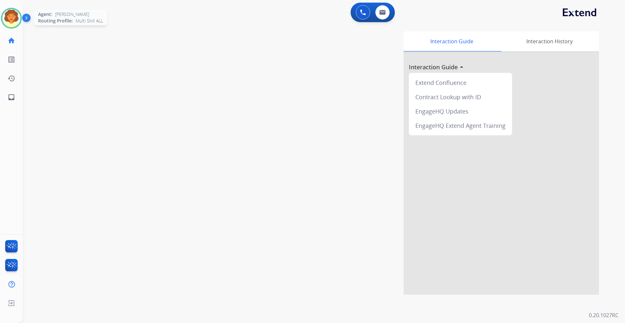
click at [12, 12] on img at bounding box center [11, 18] width 18 height 18
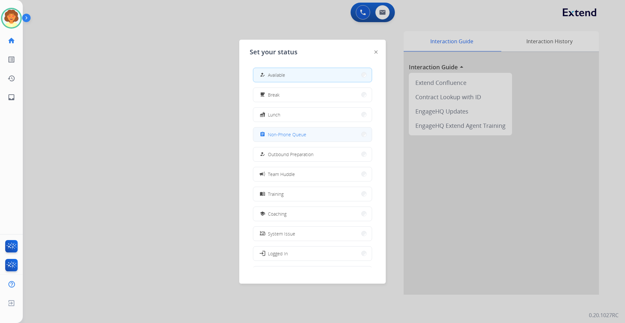
click at [300, 136] on span "Non-Phone Queue" at bounding box center [287, 134] width 38 height 7
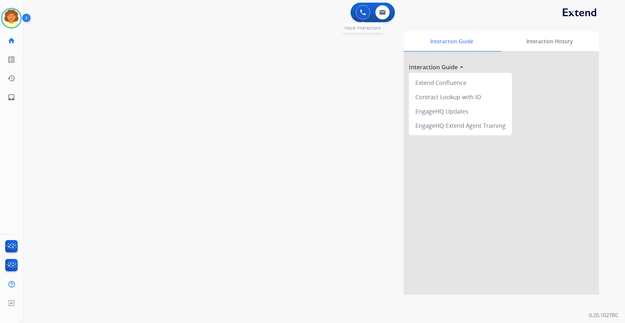
click at [363, 12] on img at bounding box center [363, 12] width 6 height 6
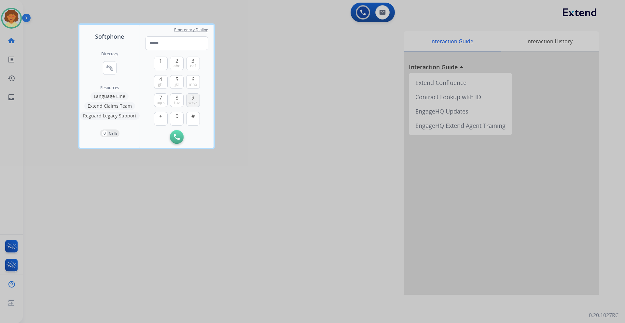
click at [189, 97] on button "9 wxyz" at bounding box center [193, 100] width 14 height 14
click at [159, 78] on span "4" at bounding box center [160, 80] width 3 height 8
click at [160, 61] on span "1" at bounding box center [160, 61] width 3 height 8
click at [192, 64] on span "def" at bounding box center [193, 65] width 6 height 5
click at [174, 60] on button "2 abc" at bounding box center [177, 64] width 14 height 14
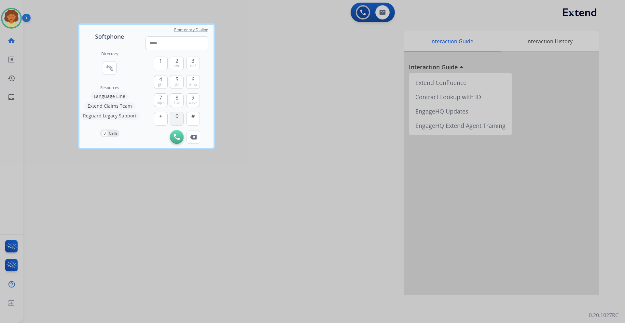
click at [176, 117] on span "0" at bounding box center [176, 116] width 3 height 8
click at [163, 62] on button "1" at bounding box center [161, 64] width 14 height 14
click at [176, 62] on span "2" at bounding box center [176, 61] width 3 height 8
click at [192, 99] on span "9" at bounding box center [192, 98] width 3 height 8
click at [178, 99] on span "8" at bounding box center [176, 98] width 3 height 8
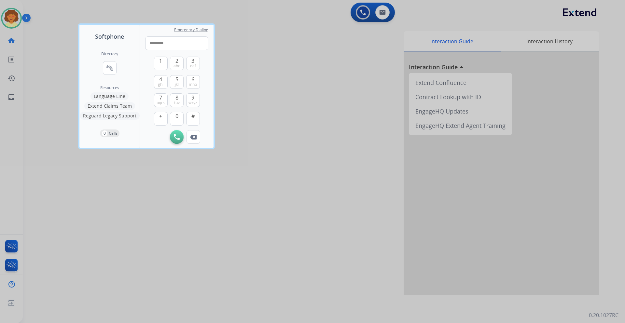
type input "**********"
click at [177, 139] on img at bounding box center [177, 137] width 6 height 6
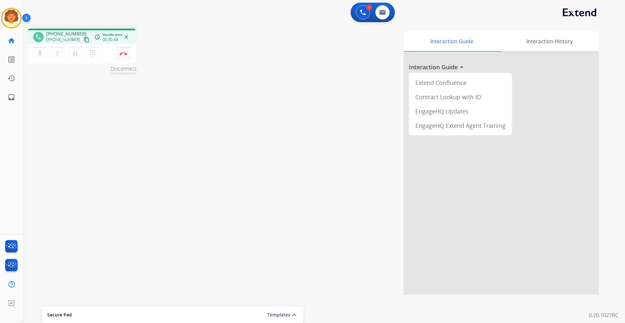
click at [121, 54] on img at bounding box center [123, 53] width 8 height 3
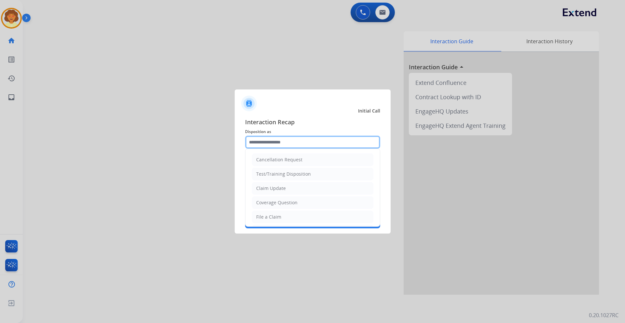
click at [272, 140] on input "text" at bounding box center [312, 142] width 135 height 13
click at [278, 188] on div "Claim Update" at bounding box center [271, 188] width 30 height 7
type input "**********"
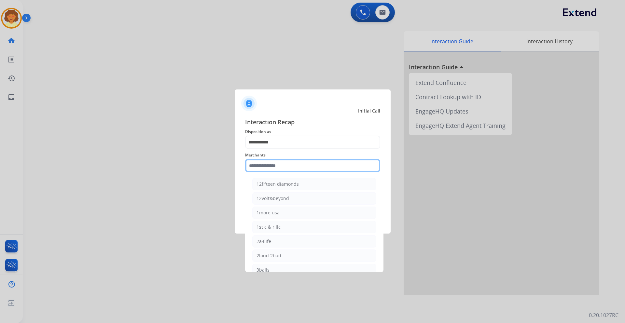
click at [267, 165] on input "text" at bounding box center [312, 165] width 135 height 13
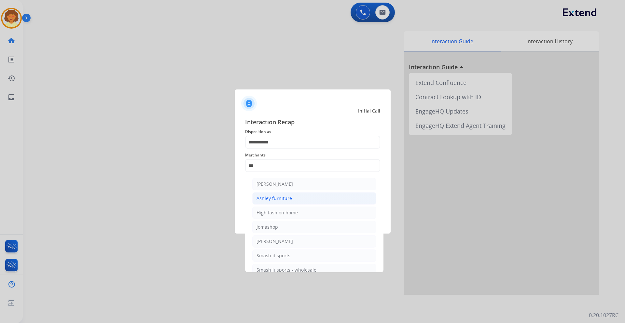
click at [288, 196] on div "Ashley furniture" at bounding box center [273, 198] width 35 height 7
type input "**********"
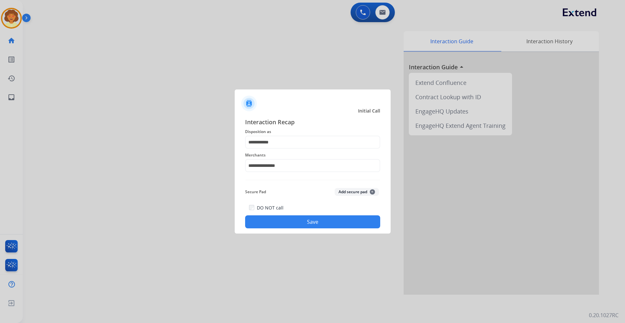
click at [279, 219] on button "Save" at bounding box center [312, 221] width 135 height 13
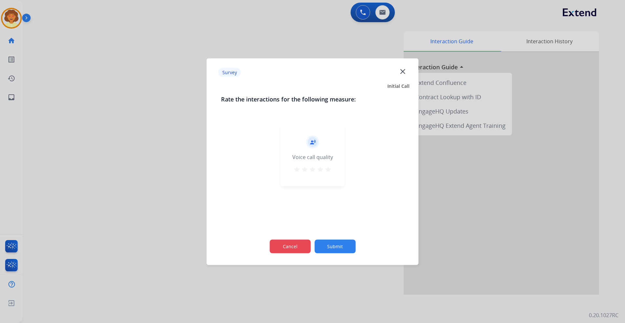
click at [284, 241] on button "Cancel" at bounding box center [289, 247] width 41 height 14
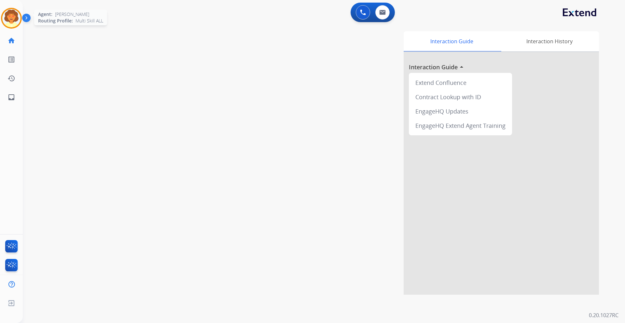
click at [15, 19] on img at bounding box center [11, 18] width 18 height 18
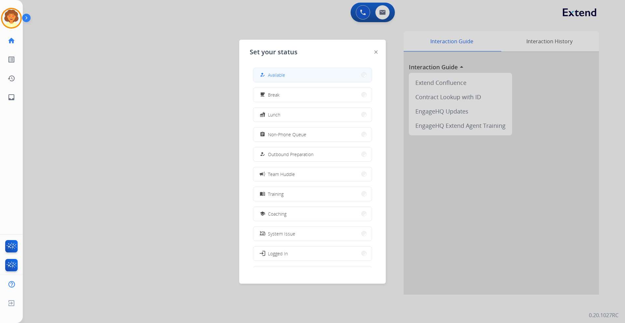
click at [304, 71] on button "how_to_reg Available" at bounding box center [312, 75] width 118 height 14
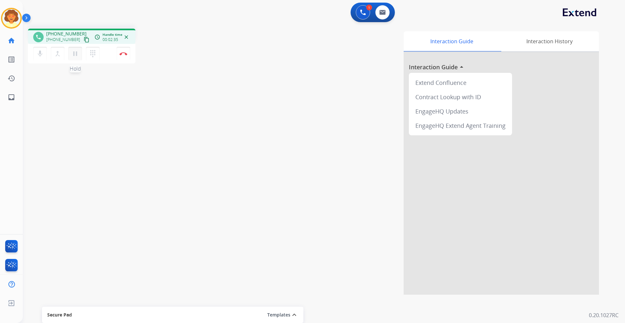
click at [77, 57] on mat-icon "pause" at bounding box center [75, 54] width 8 height 8
click at [74, 54] on mat-icon "play_arrow" at bounding box center [75, 54] width 8 height 8
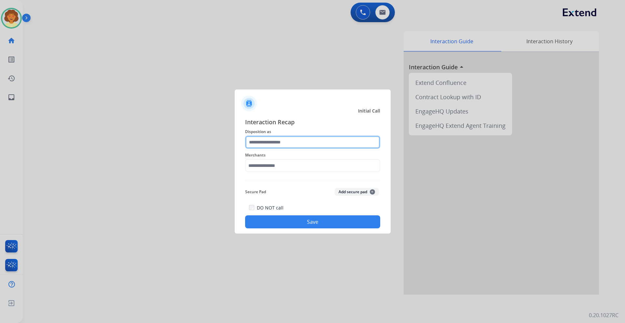
click at [264, 143] on input "text" at bounding box center [312, 142] width 135 height 13
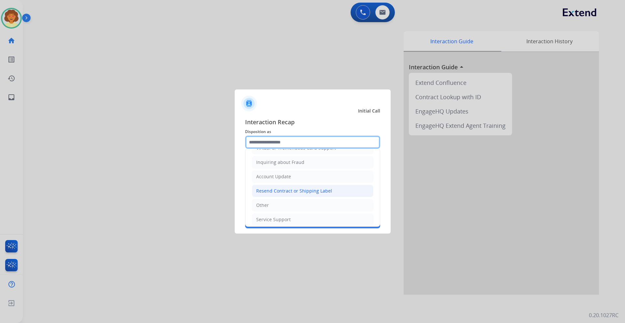
scroll to position [65, 0]
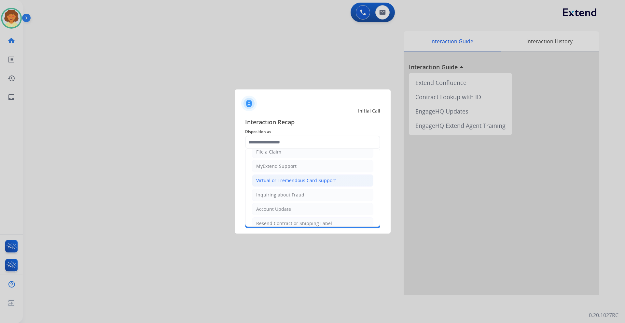
click at [271, 183] on div "Virtual or Tremendous Card Support" at bounding box center [296, 180] width 80 height 7
type input "**********"
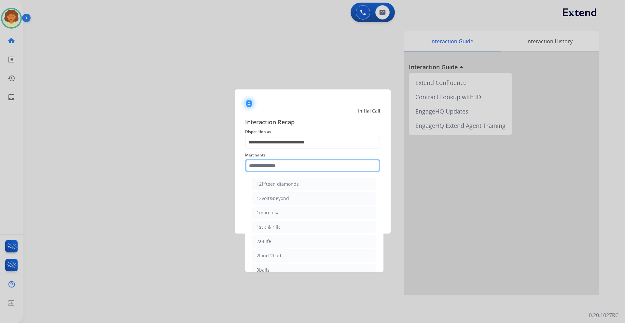
click at [264, 168] on input "text" at bounding box center [312, 165] width 135 height 13
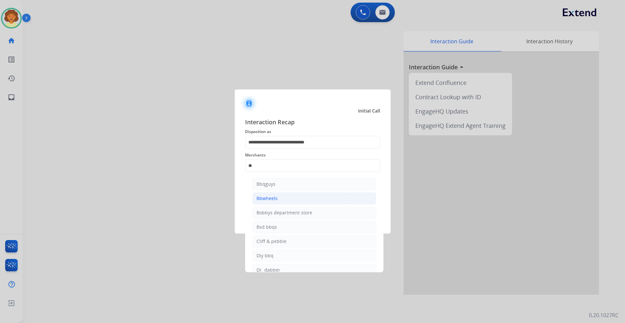
click at [273, 200] on div "Bbwheels" at bounding box center [266, 198] width 21 height 7
type input "********"
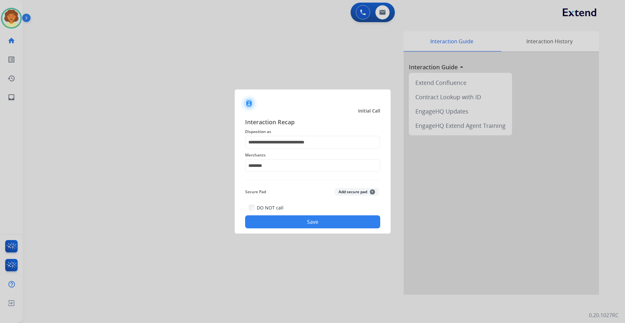
click at [271, 216] on button "Save" at bounding box center [312, 221] width 135 height 13
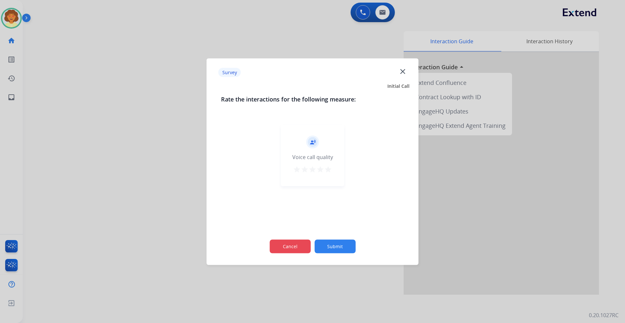
click at [289, 249] on button "Cancel" at bounding box center [289, 247] width 41 height 14
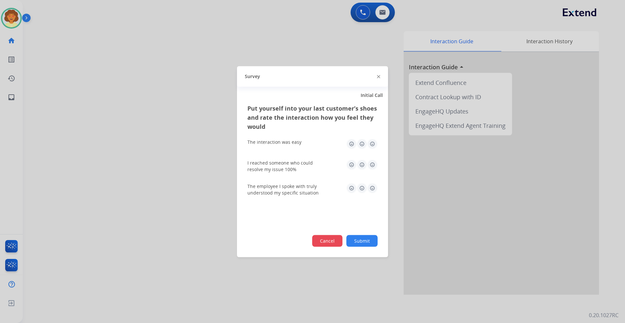
click at [322, 244] on button "Cancel" at bounding box center [327, 241] width 30 height 12
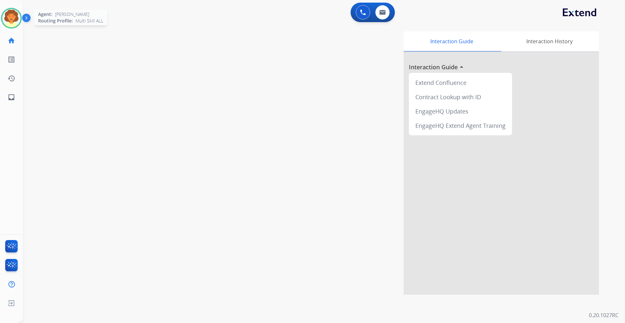
click at [17, 17] on img at bounding box center [11, 18] width 18 height 18
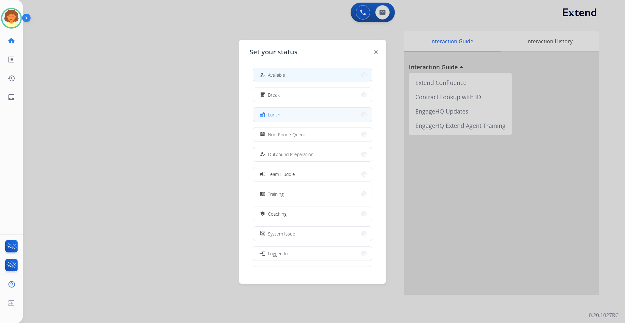
click at [293, 115] on button "fastfood Lunch" at bounding box center [312, 115] width 118 height 14
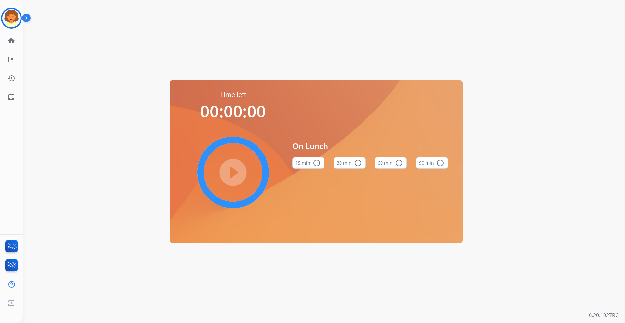
click at [387, 163] on button "60 min radio_button_unchecked" at bounding box center [391, 163] width 32 height 12
click at [237, 169] on mat-icon "play_circle_filled" at bounding box center [233, 173] width 8 height 8
